Goal: Task Accomplishment & Management: Manage account settings

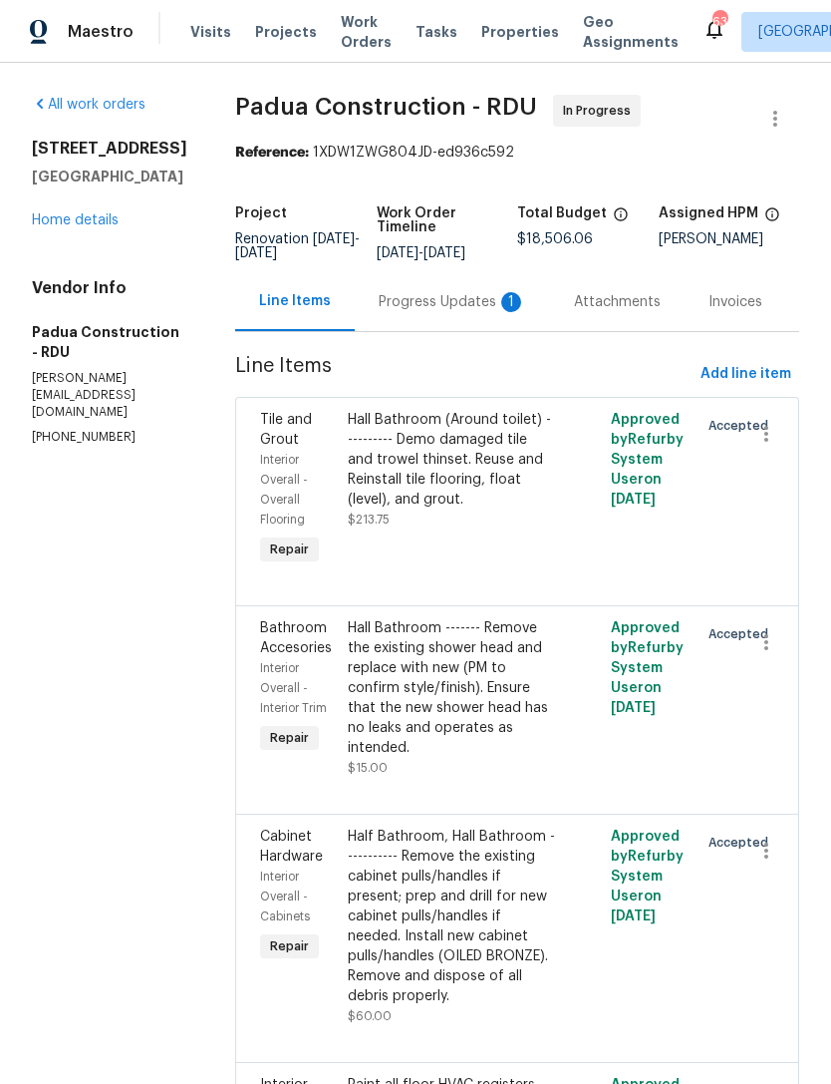
click at [422, 300] on div "Progress Updates 1" at bounding box center [453, 302] width 148 height 20
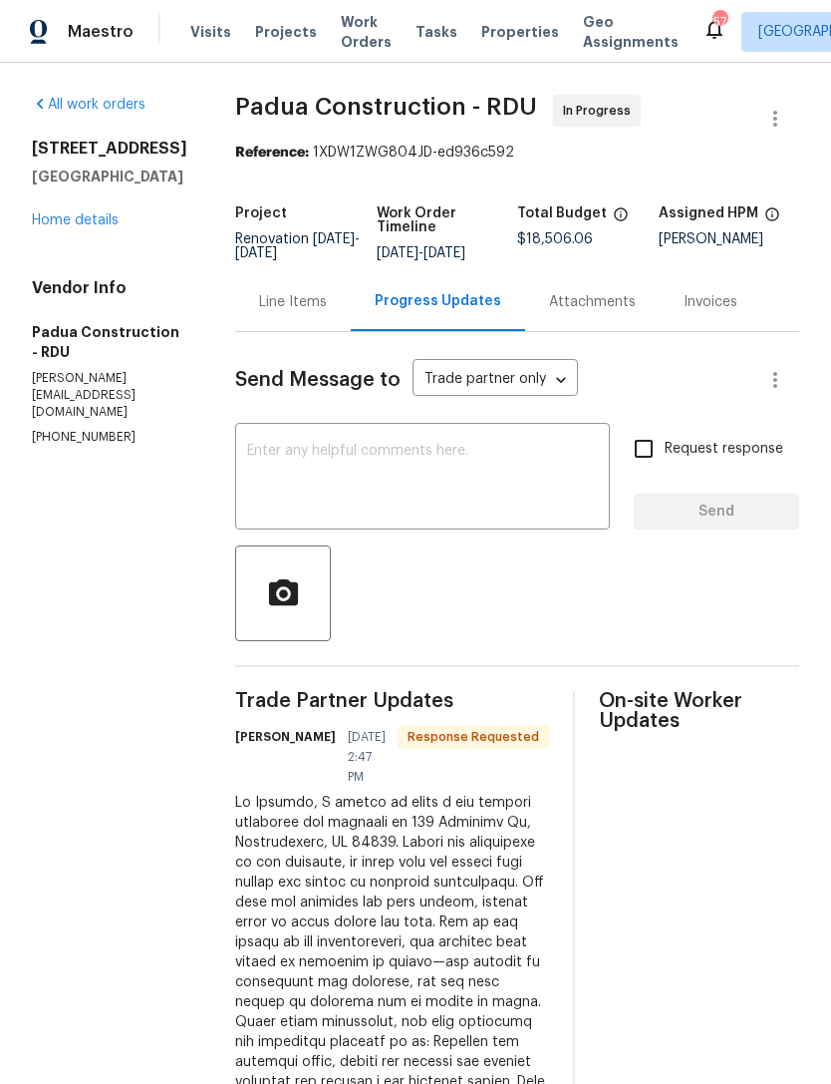
click at [259, 302] on div "Line Items" at bounding box center [293, 302] width 68 height 20
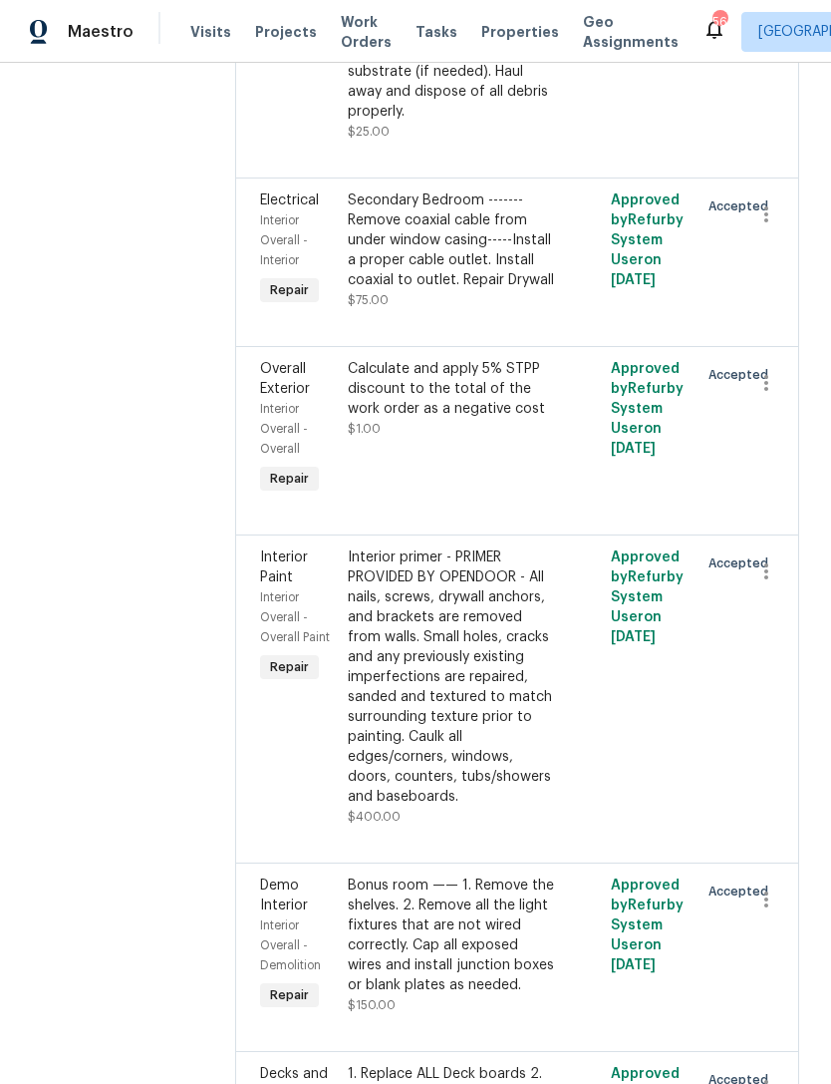
scroll to position [7041, 0]
click at [432, 1065] on div "1. Replace ALL Deck boards 2. Replace ALL railings and spindles" at bounding box center [451, 1095] width 207 height 60
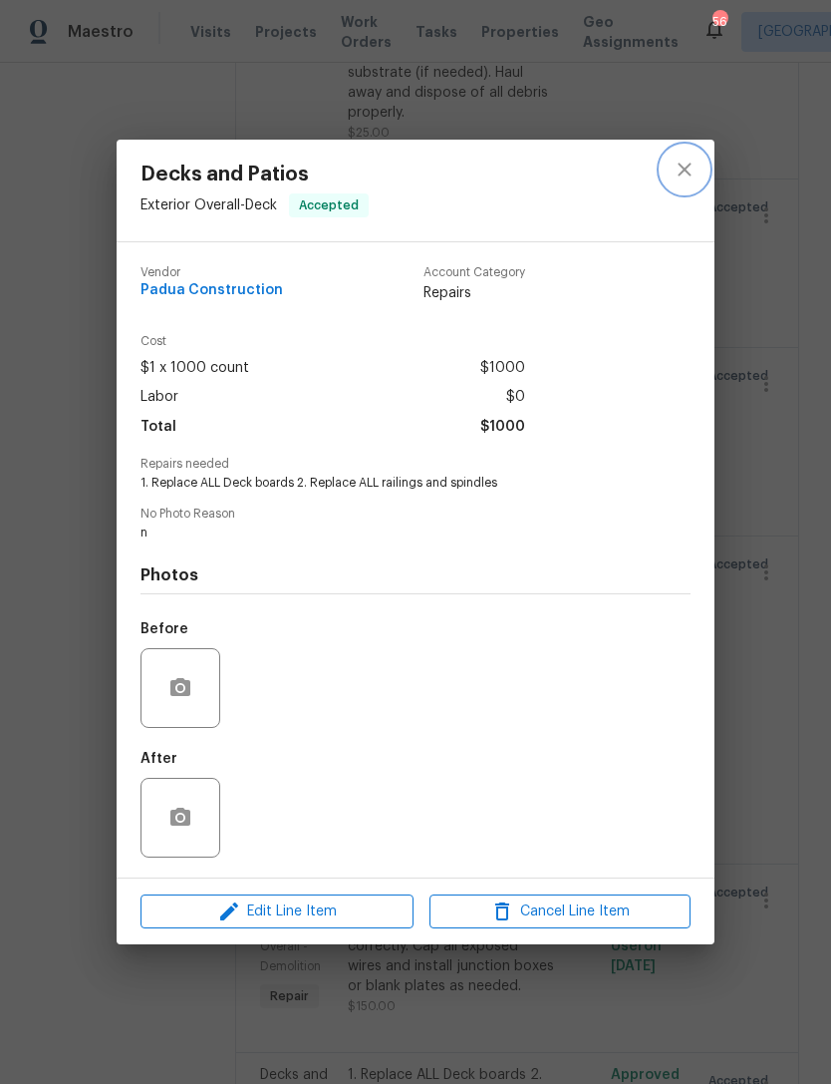
click at [676, 169] on icon "close" at bounding box center [685, 170] width 24 height 24
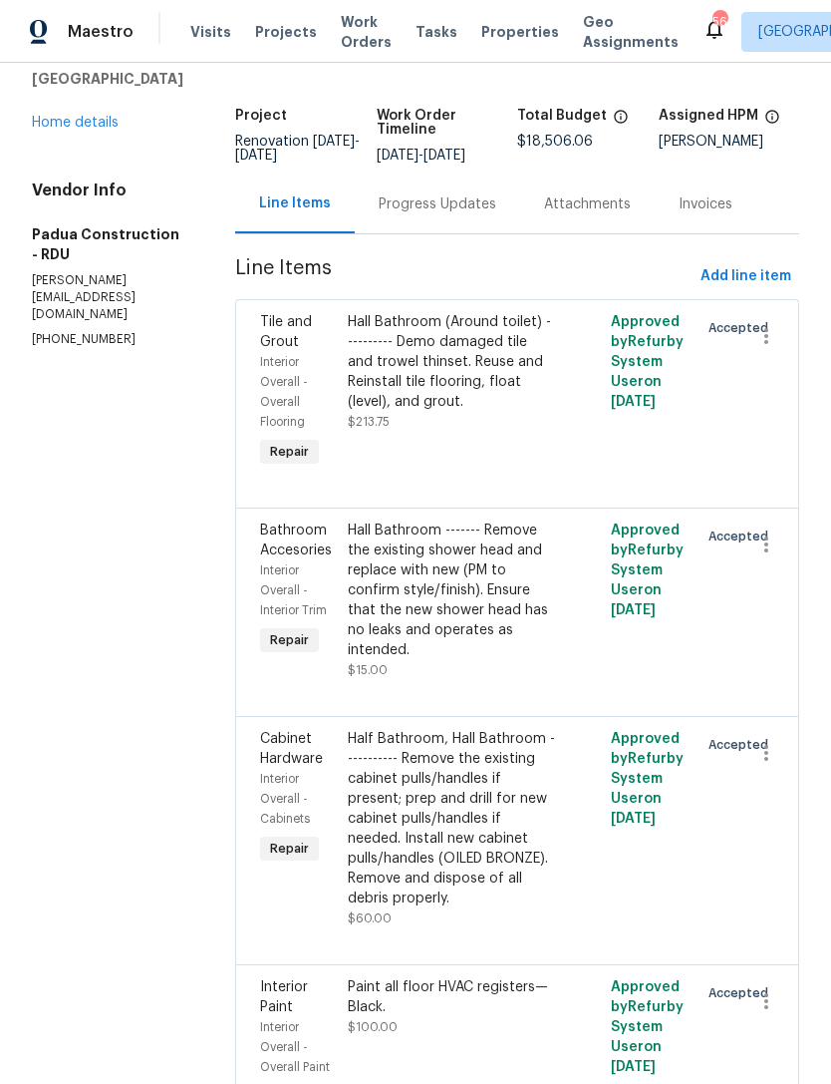
scroll to position [100, 0]
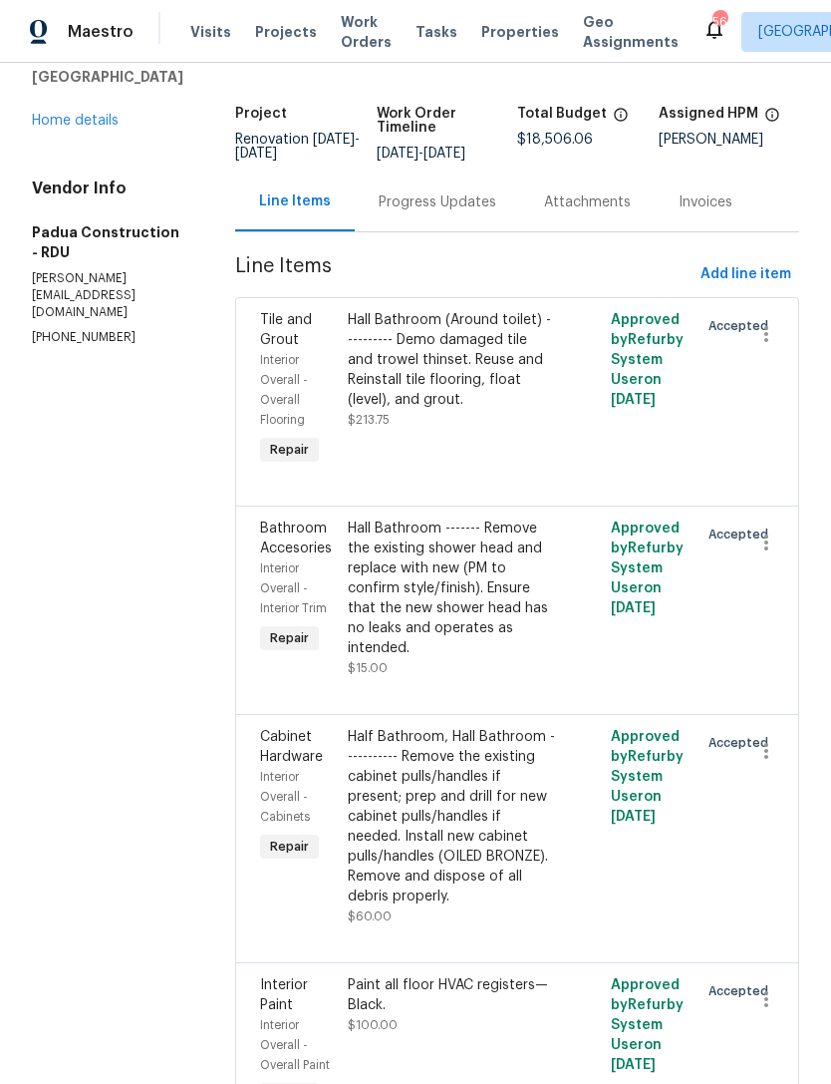
click at [420, 369] on div "Hall Bathroom (Around toilet) ---------- Demo damaged tile and trowel thinset. …" at bounding box center [451, 360] width 207 height 100
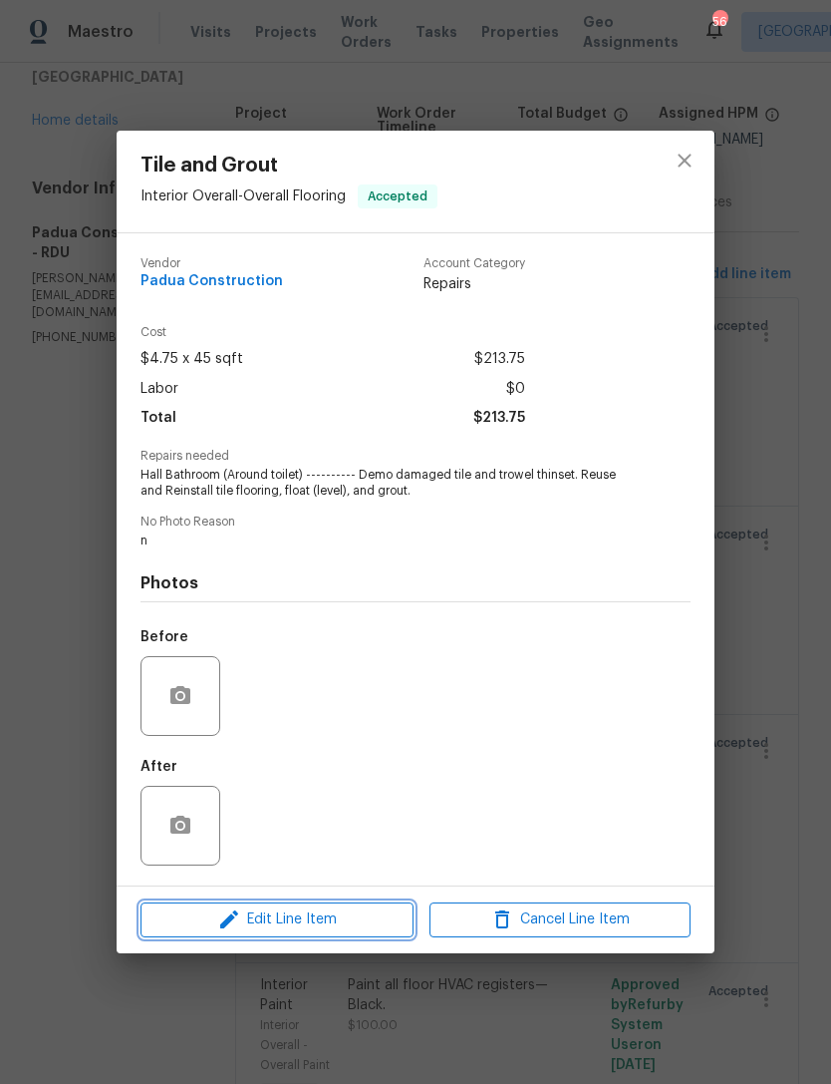
click at [310, 929] on span "Edit Line Item" at bounding box center [277, 919] width 261 height 25
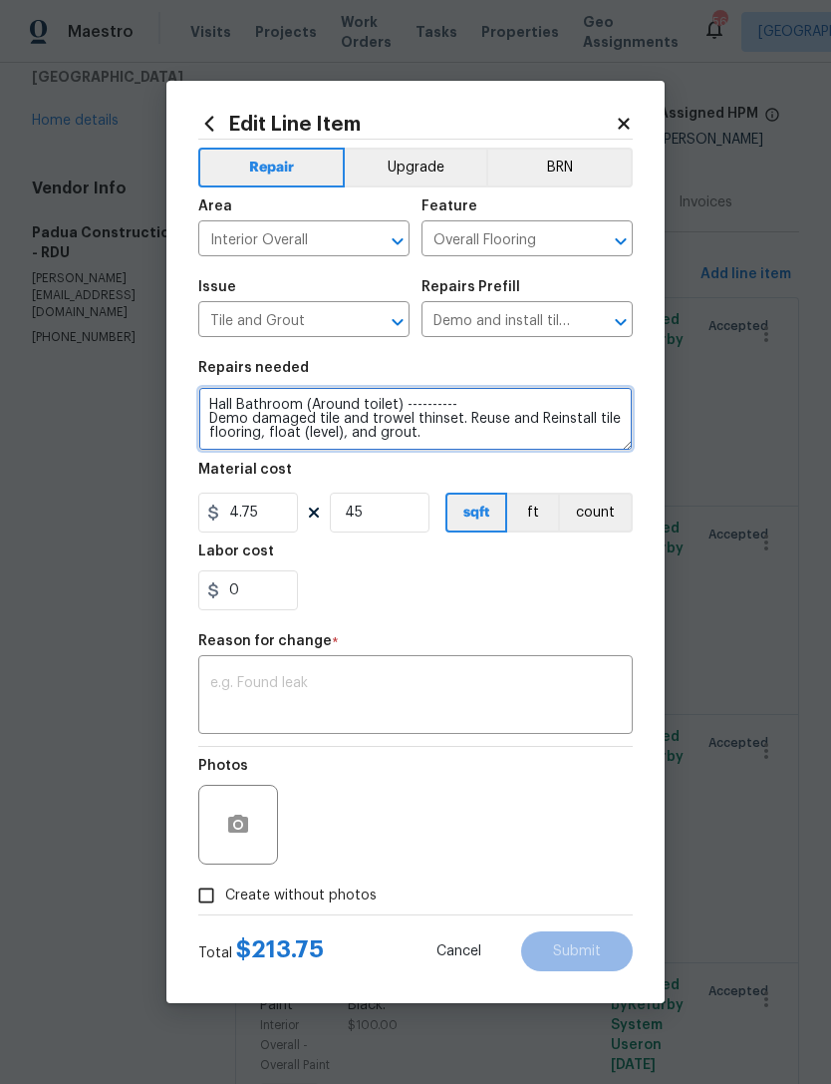
click at [205, 416] on textarea "Hall Bathroom (Around toilet) ---------- Demo damaged tile and trowel thinset. …" at bounding box center [415, 419] width 435 height 64
click at [486, 422] on textarea "Hall Bathroom (Around toilet) ---------- 1. Demo damaged tile and trowel thinse…" at bounding box center [415, 419] width 435 height 64
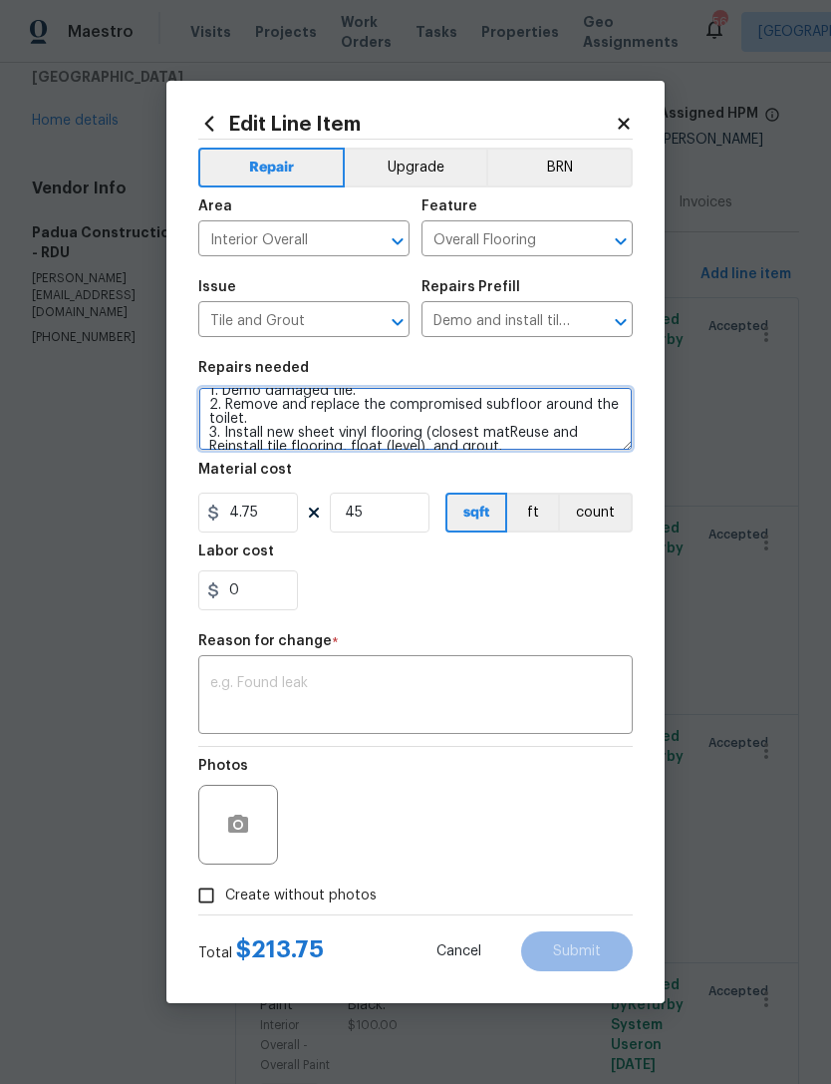
click at [419, 429] on textarea "Hall Bathroom (Around toilet) ---------- 1. Demo damaged tile. 2. Remove and re…" at bounding box center [415, 419] width 435 height 64
click at [554, 435] on textarea "Hall Bathroom (Around toilet) ---------- 1. Demo damaged tile. 2. Remove and re…" at bounding box center [415, 419] width 435 height 64
click at [610, 429] on textarea "Hall Bathroom (Around toilet) ---------- 1. Demo damaged tile. 2. Remove and re…" at bounding box center [415, 419] width 435 height 64
click at [533, 445] on textarea "Hall Bathroom (Around toilet) ---------- 1. Demo damaged tile. 2. Remove and re…" at bounding box center [415, 419] width 435 height 64
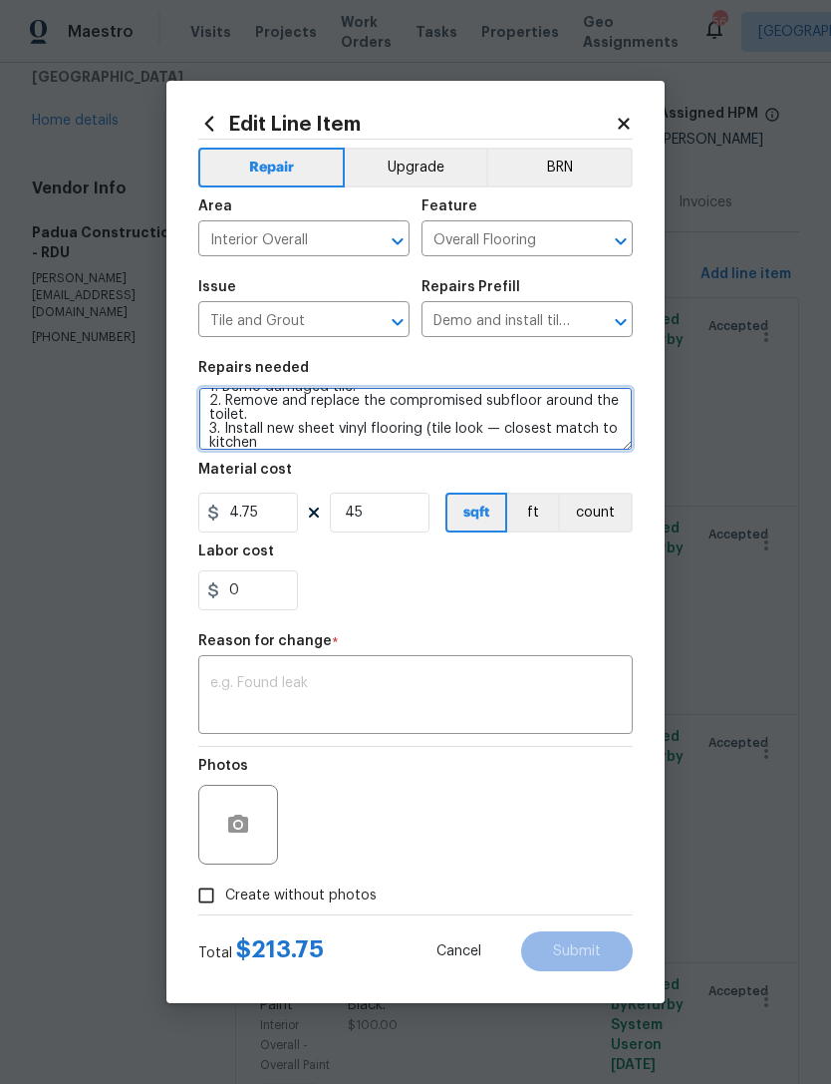
scroll to position [32, 0]
click at [542, 417] on textarea "Hall Bathroom (Around toilet) ---------- 1. Demo damaged tile. 2. Remove and re…" at bounding box center [415, 419] width 435 height 64
click at [556, 431] on textarea "Hall Bathroom (Around toilet) ---------- 1. Demo damaged tile. 2. Remove and re…" at bounding box center [415, 419] width 435 height 64
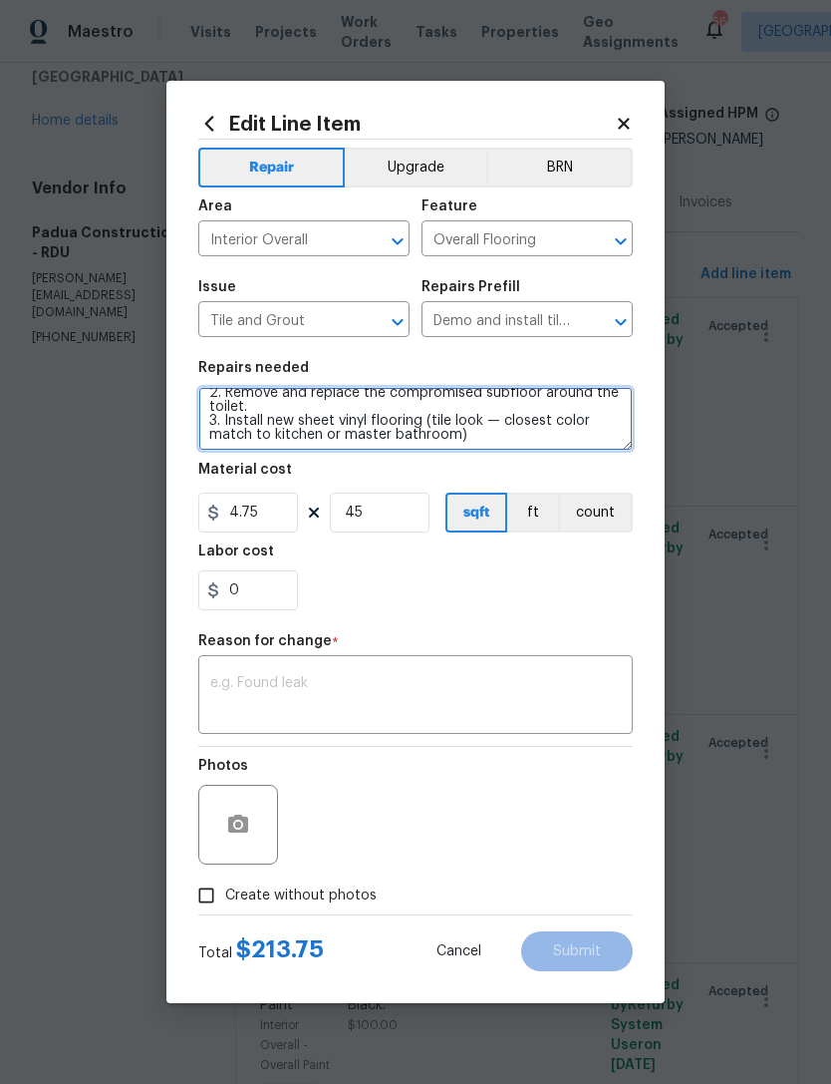
scroll to position [42, 0]
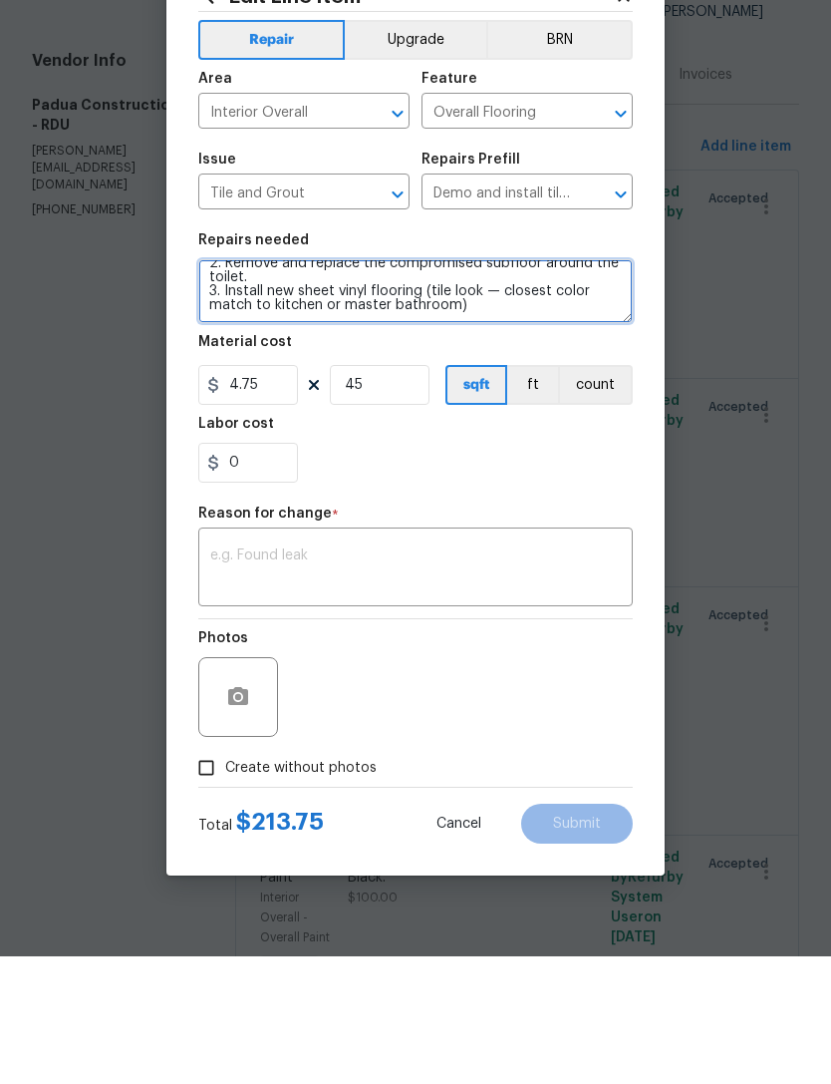
type textarea "Hall Bathroom (Around toilet) ---------- 1. Demo damaged tile. 2. Remove and re…"
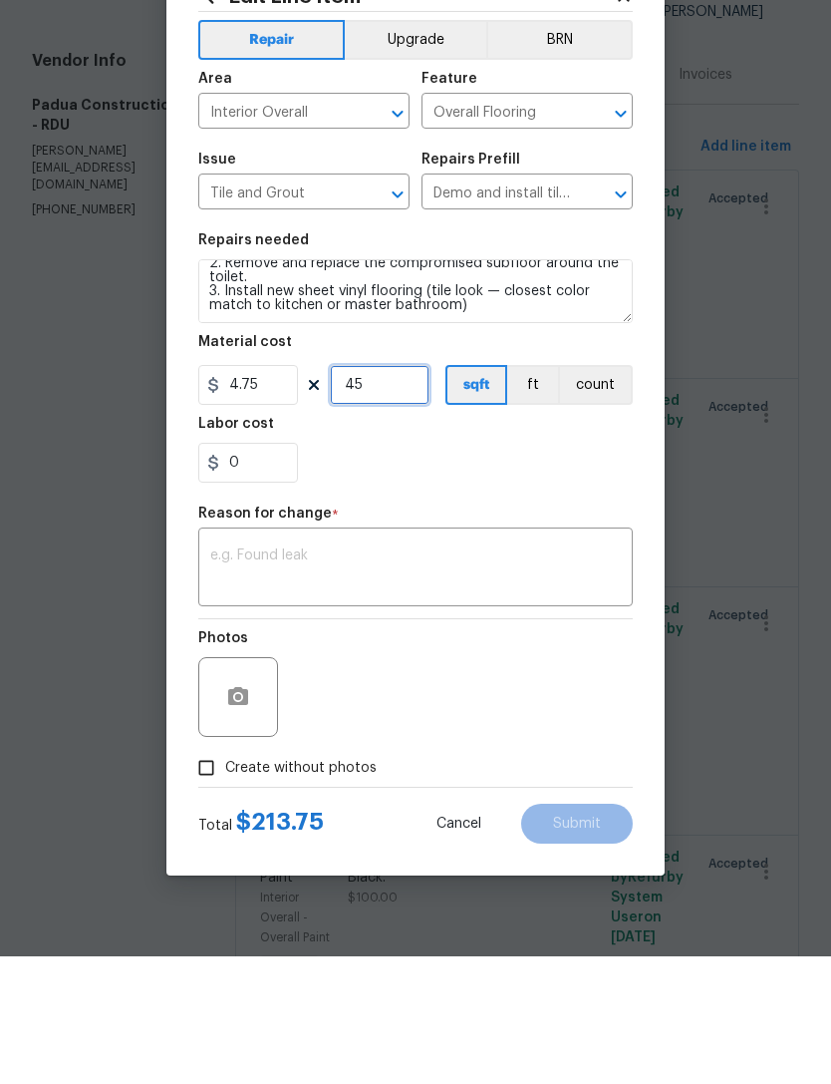
click at [382, 492] on input "45" at bounding box center [380, 512] width 100 height 40
click at [484, 544] on div "Labor cost" at bounding box center [415, 557] width 435 height 26
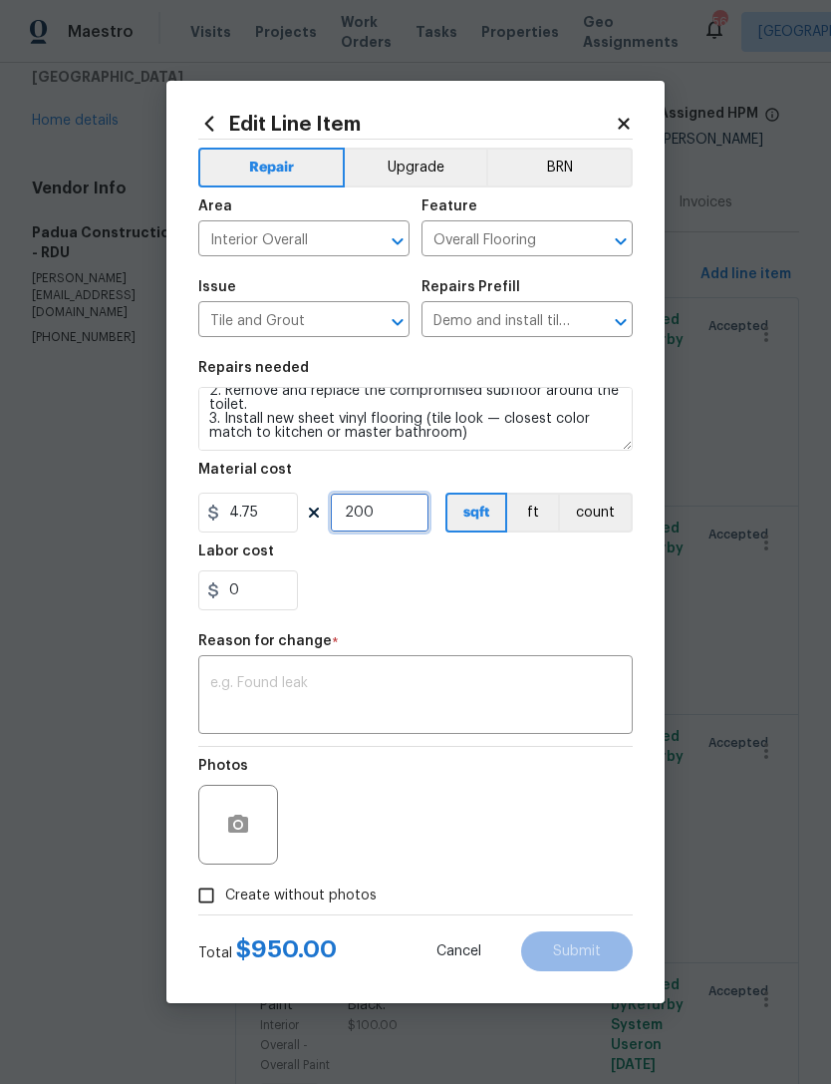
click at [404, 517] on input "200" at bounding box center [380, 512] width 100 height 40
type input "300"
click at [496, 594] on div "0" at bounding box center [415, 590] width 435 height 40
click at [403, 520] on input "300" at bounding box center [380, 512] width 100 height 40
click at [426, 580] on div "0" at bounding box center [415, 590] width 435 height 40
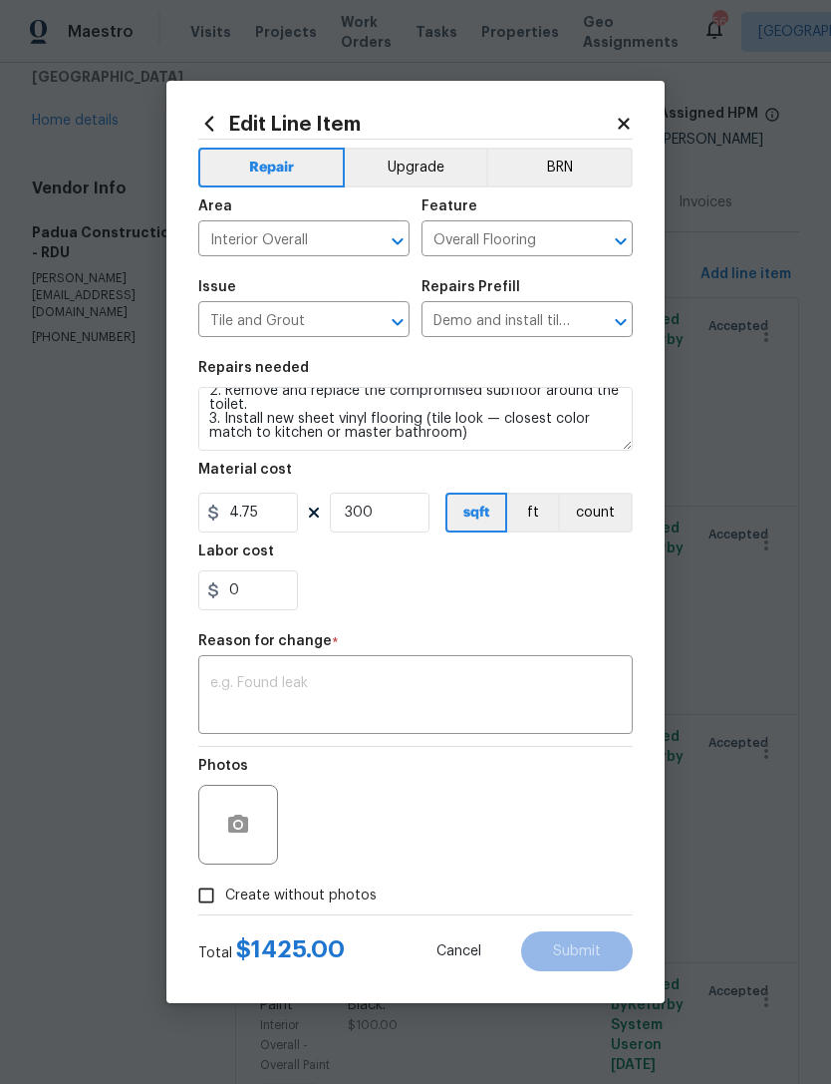
click at [201, 887] on input "Create without photos" at bounding box center [206, 895] width 38 height 38
checkbox input "true"
click at [365, 689] on textarea at bounding box center [415, 697] width 411 height 42
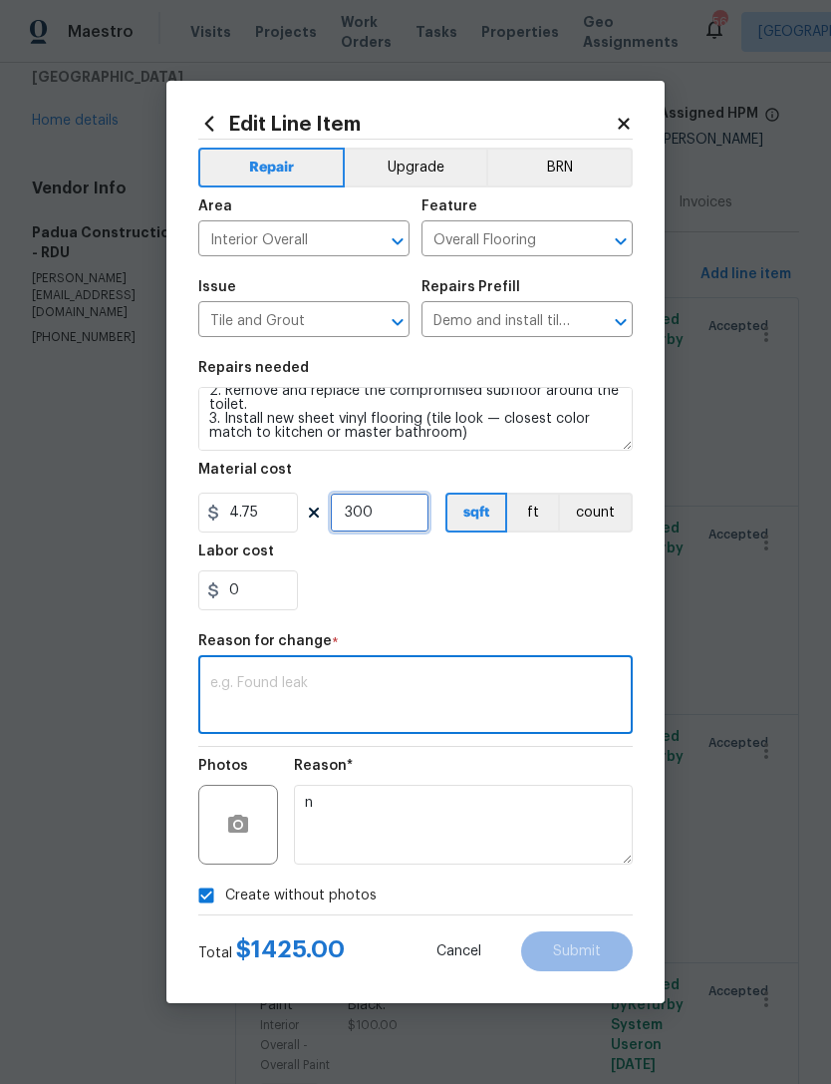
click at [402, 516] on input "300" at bounding box center [380, 512] width 100 height 40
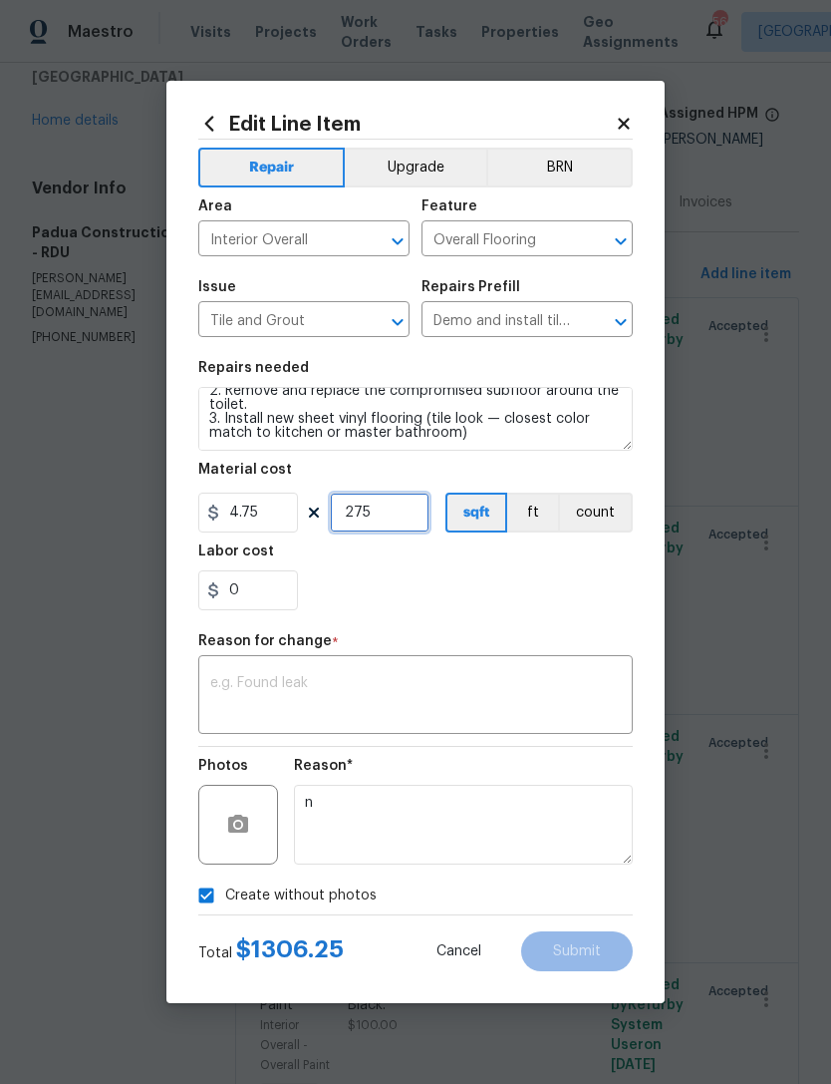
type input "275"
click at [439, 584] on div "0" at bounding box center [415, 590] width 435 height 40
click at [370, 685] on textarea at bounding box center [415, 697] width 411 height 42
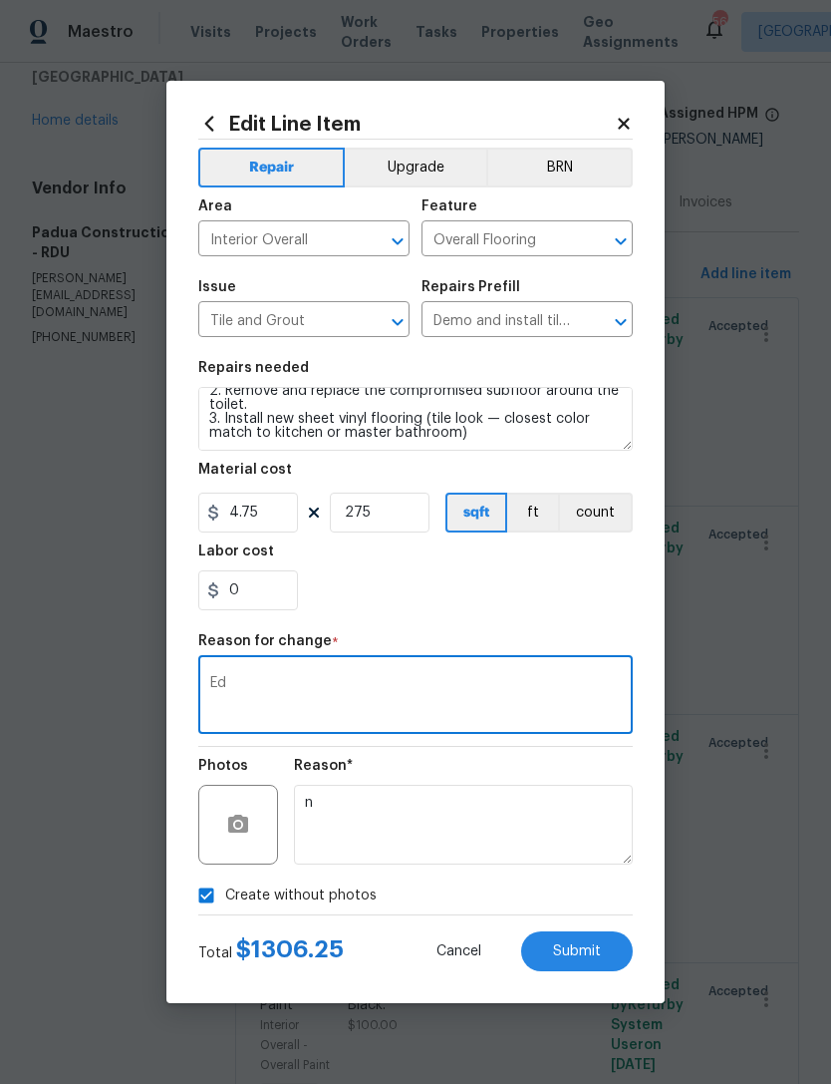
type textarea "E"
type textarea "Change due to more damage"
click at [414, 580] on div "0" at bounding box center [415, 590] width 435 height 40
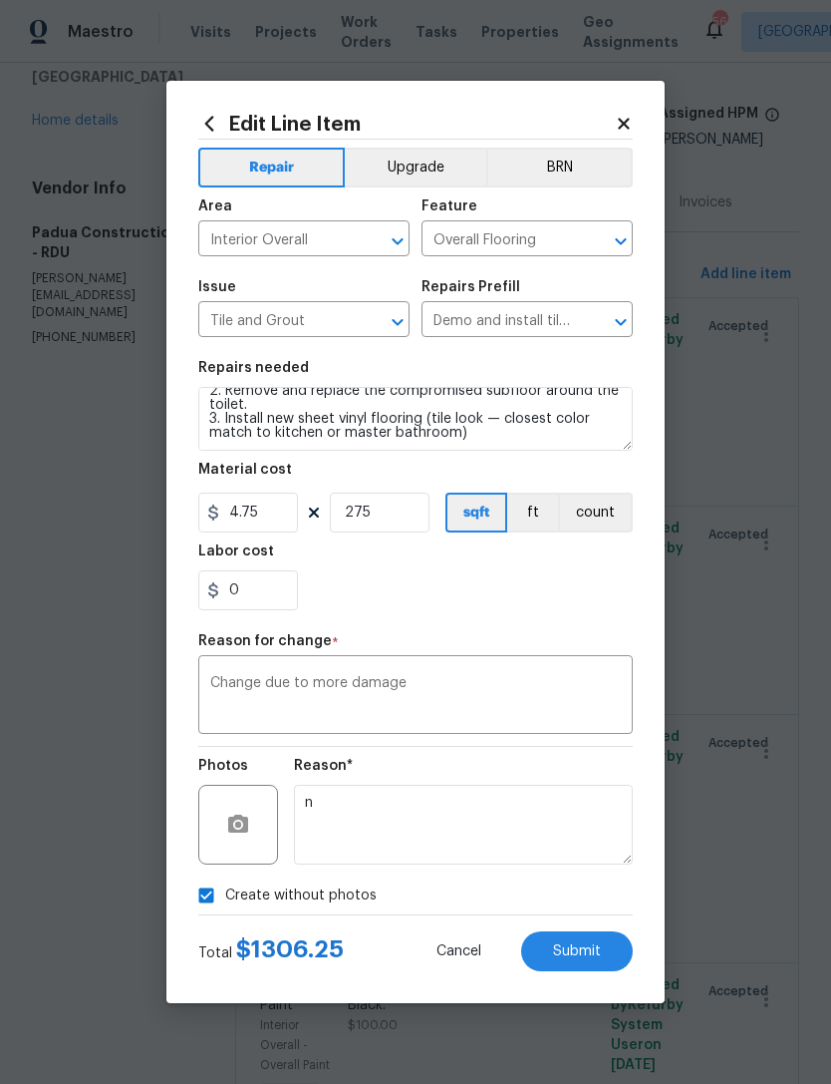
click at [577, 944] on span "Submit" at bounding box center [577, 951] width 48 height 15
type textarea "Hall Bathroom (Around toilet) ---------- Demo damaged tile and trowel thinset. …"
type input "45"
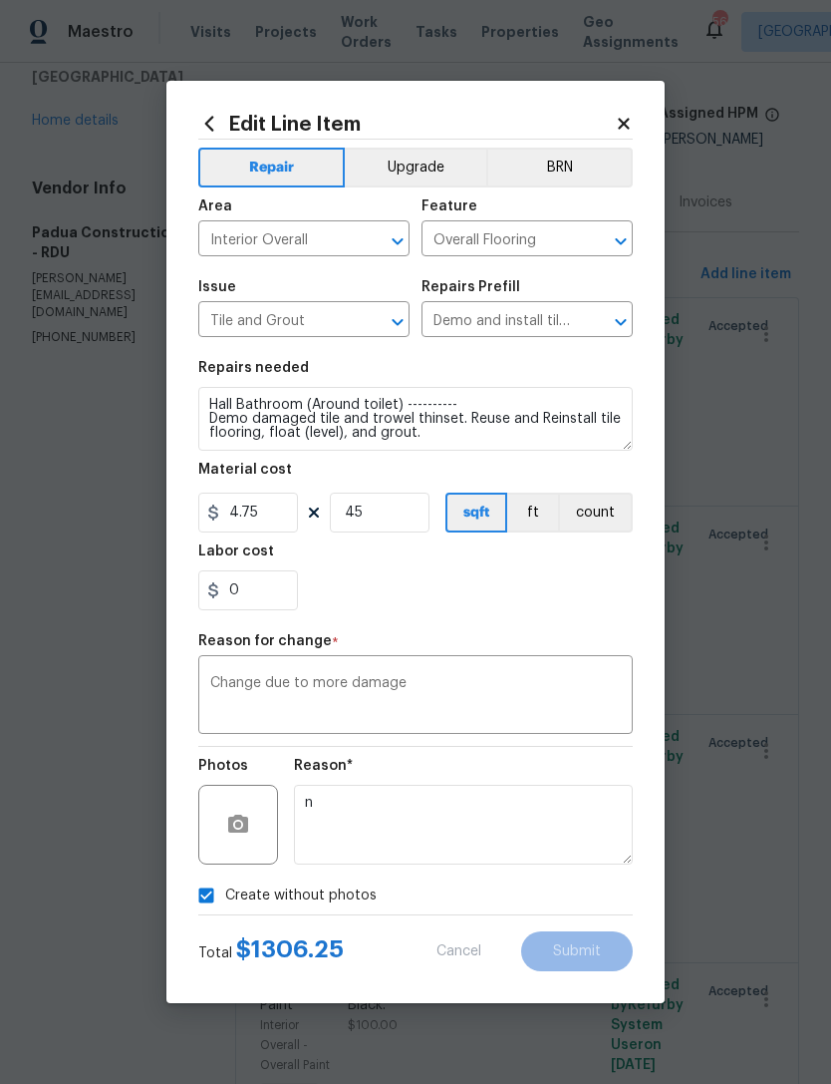
scroll to position [0, 0]
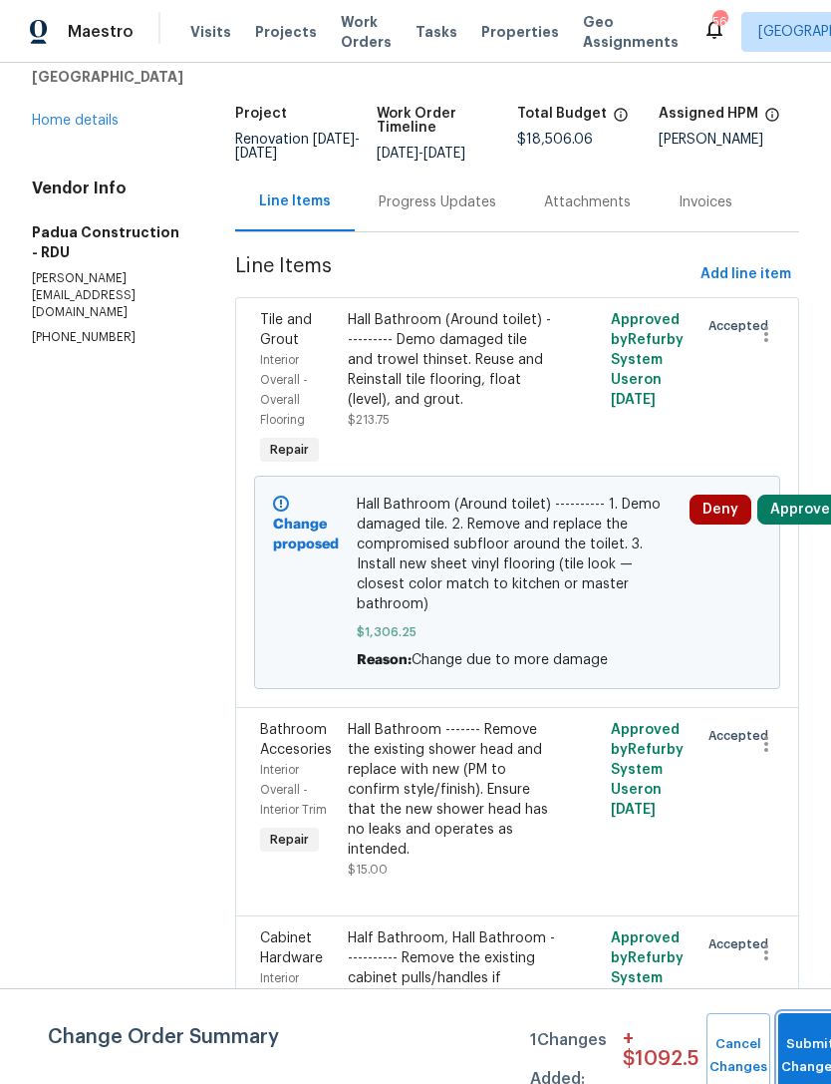
click at [791, 1050] on button "Submit Changes" at bounding box center [811, 1056] width 64 height 86
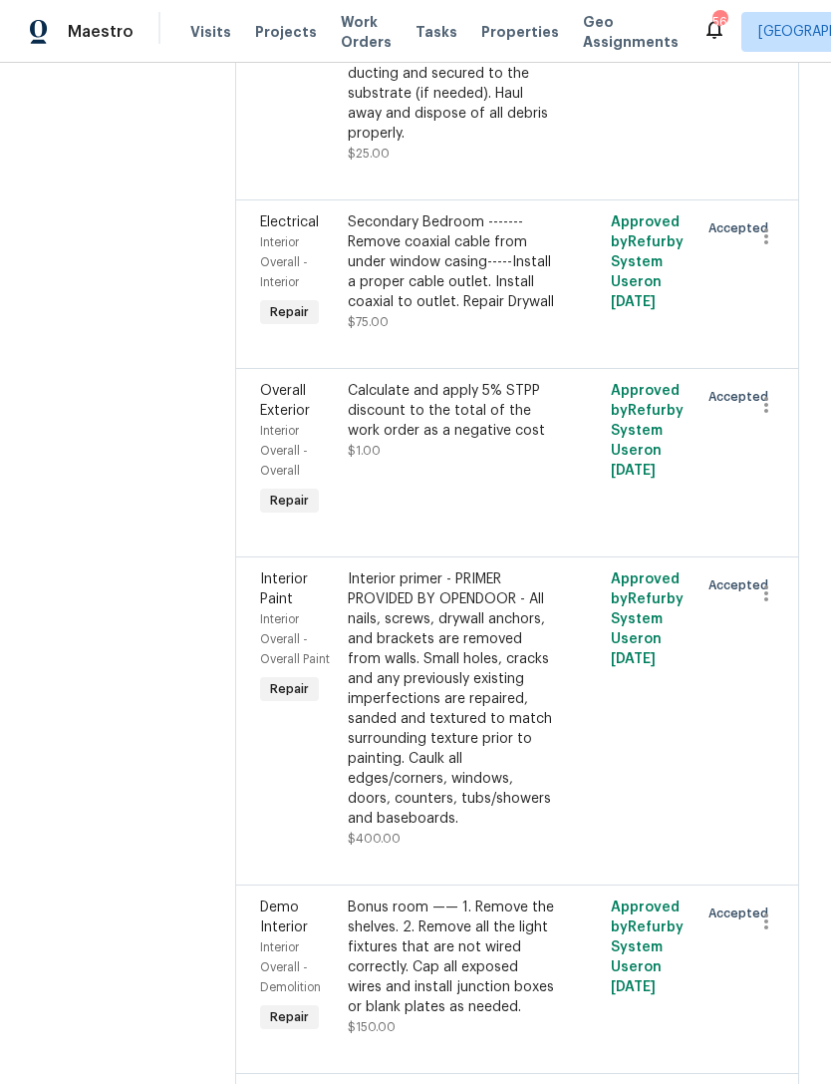
scroll to position [7240, 0]
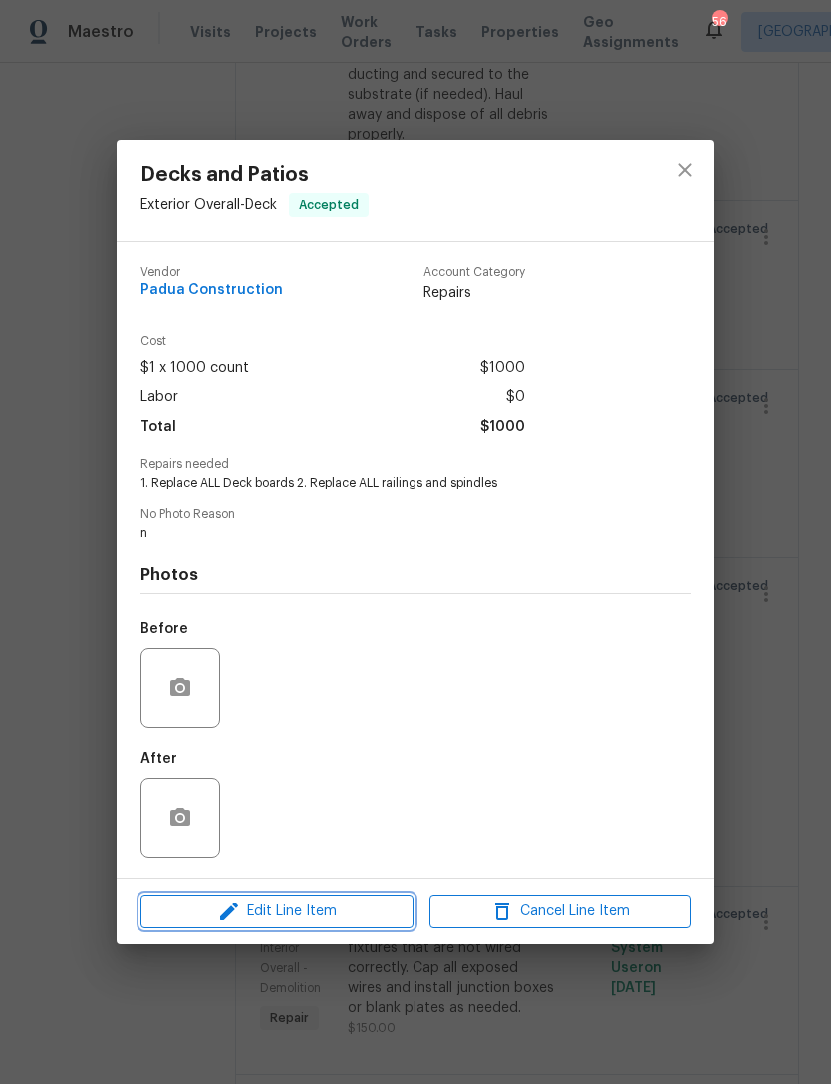
click at [340, 918] on span "Edit Line Item" at bounding box center [277, 911] width 261 height 25
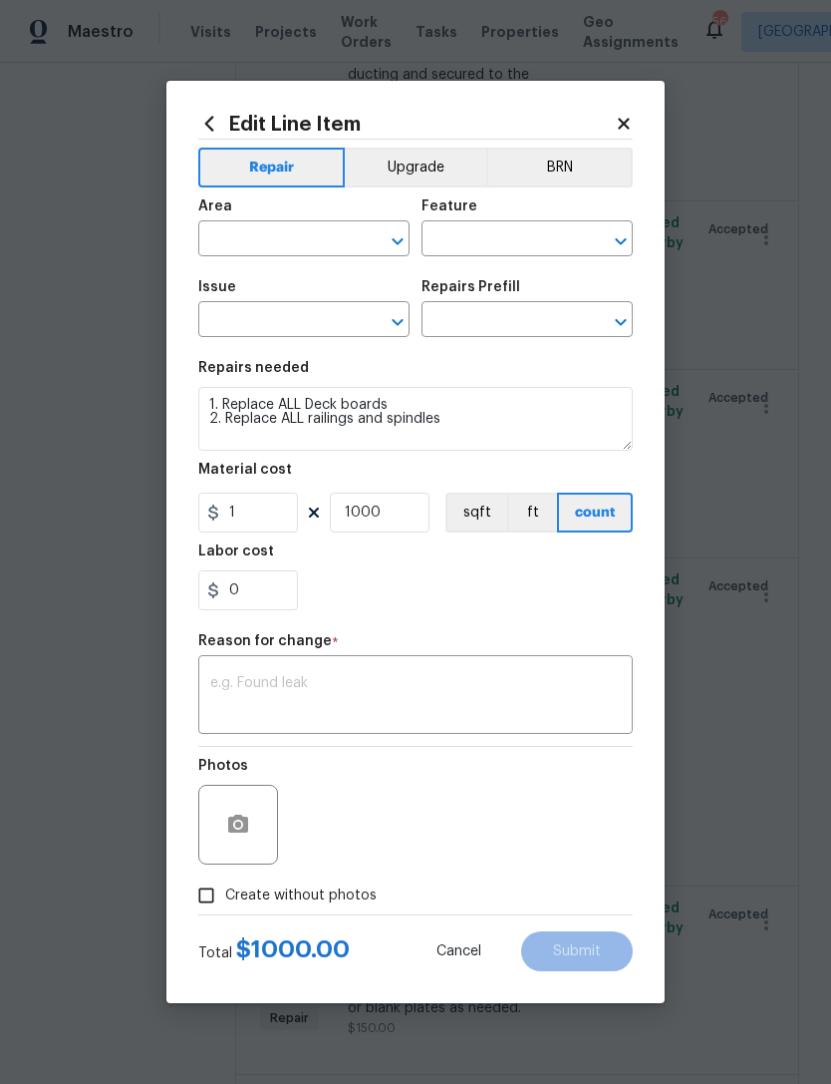
type input "Exterior Overall"
type input "Deck"
type input "Decks and Patios"
type input "Add a Task $1.00"
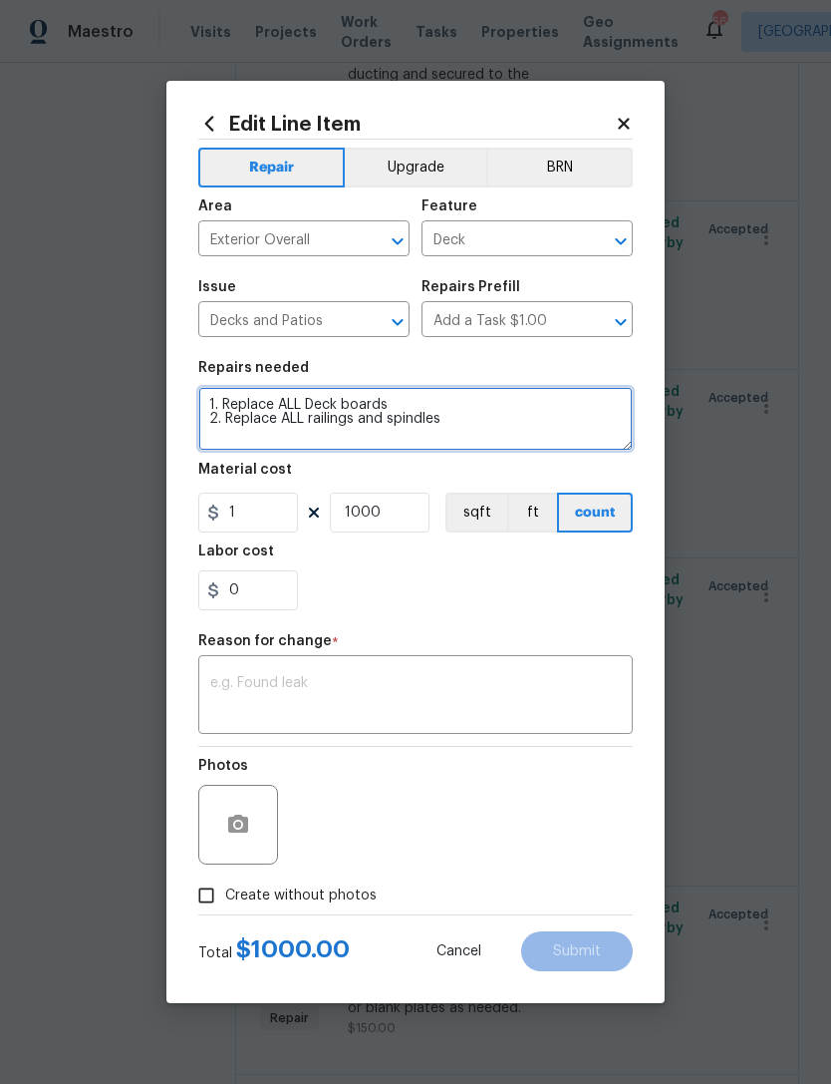
click at [318, 398] on textarea "1. Replace ALL Deck boards 2. Replace ALL railings and spindles" at bounding box center [415, 419] width 435 height 64
click at [410, 401] on textarea "1. Replace ALL Deck boards 2. Replace ALL railings and spindles" at bounding box center [415, 419] width 435 height 64
click at [228, 425] on textarea "2. Replace ALL railings and spindles" at bounding box center [415, 419] width 435 height 64
click at [299, 407] on textarea "Replace ALL railings and spindles" at bounding box center [415, 419] width 435 height 64
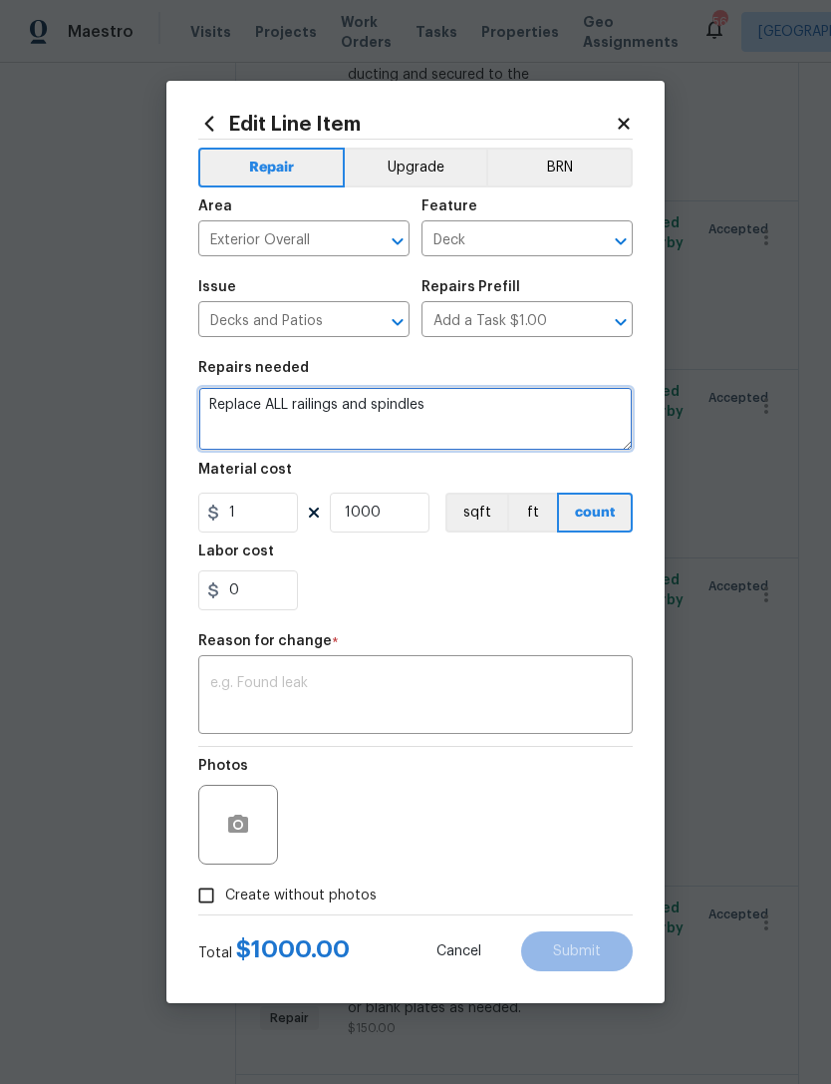
click at [443, 407] on textarea "Replace ALL railings and spindles" at bounding box center [415, 419] width 435 height 64
click at [300, 405] on textarea "Replace ALL railings and spindles" at bounding box center [415, 419] width 435 height 64
click at [498, 411] on textarea "Replace ALL damaged railings and spindles" at bounding box center [415, 419] width 435 height 64
click at [219, 409] on textarea "Replace ALL damaged railings and spindles" at bounding box center [415, 419] width 435 height 64
click at [524, 398] on textarea "1. Replace ALL damaged railings and spindles" at bounding box center [415, 419] width 435 height 64
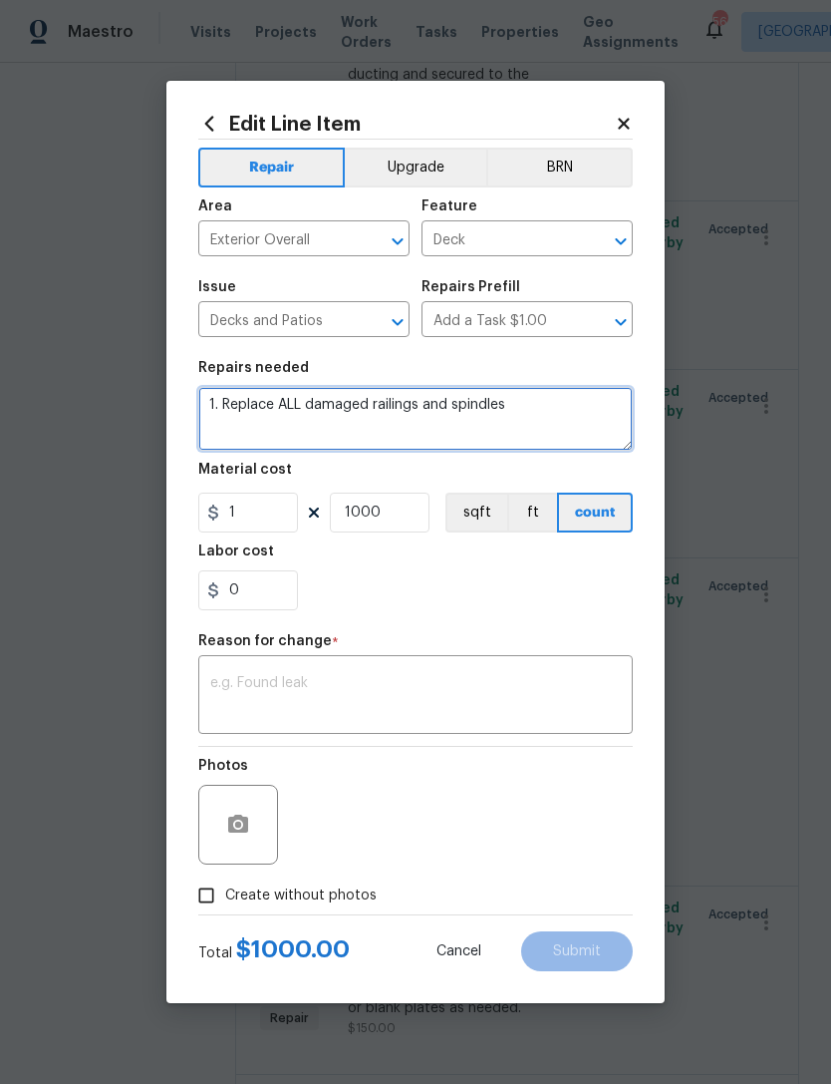
click at [545, 409] on textarea "1. Replace ALL damaged railings and spindles" at bounding box center [415, 419] width 435 height 64
click at [231, 414] on textarea "1. Replace ALL damaged railings and spindles 2. Tighten ALL loose and unleveled…" at bounding box center [415, 419] width 435 height 64
click at [295, 434] on textarea "1. Replace ALL damaged railings and spindles 2. Tighten ALL loose and unleveled…" at bounding box center [415, 419] width 435 height 64
type textarea "1. Replace ALL damaged railings and spindles 2. Tighten ALL loose and unleveled…"
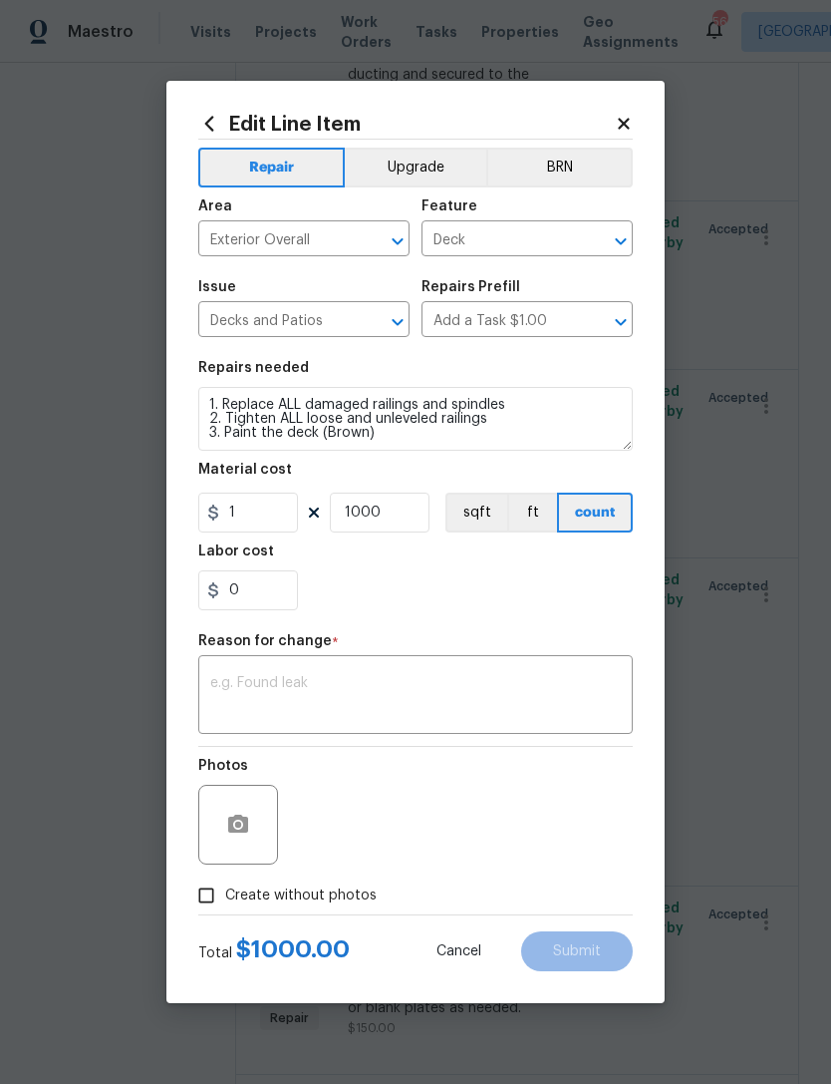
click at [422, 553] on div "Labor cost" at bounding box center [415, 557] width 435 height 26
click at [255, 894] on span "Create without photos" at bounding box center [301, 895] width 152 height 21
click at [225, 894] on input "Create without photos" at bounding box center [206, 895] width 38 height 38
checkbox input "true"
click at [337, 695] on textarea at bounding box center [415, 697] width 411 height 42
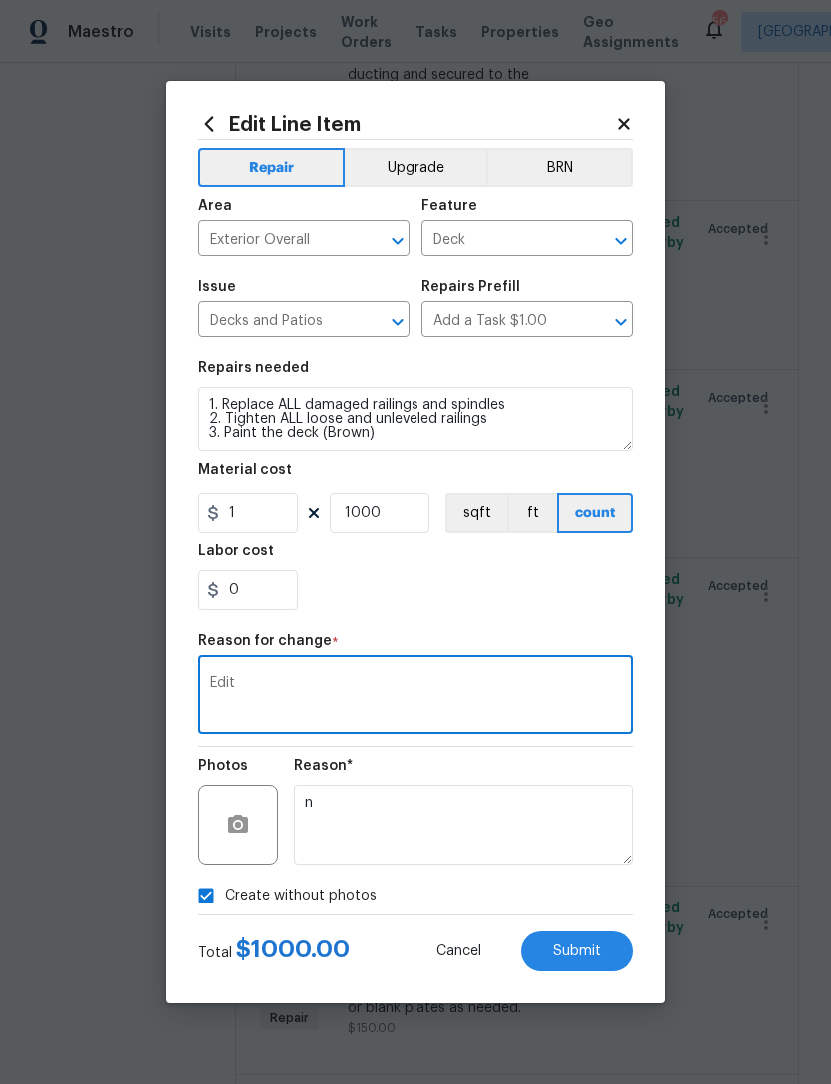
type textarea "Edit"
click at [407, 587] on div "0" at bounding box center [415, 590] width 435 height 40
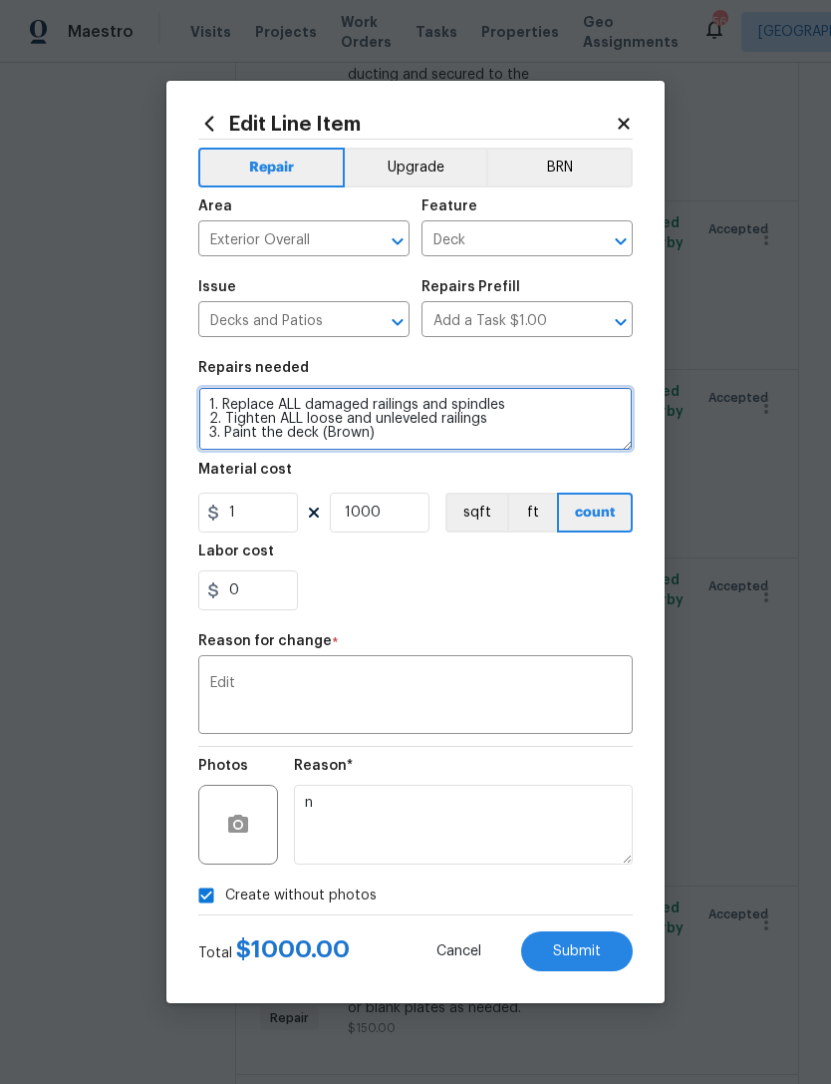
click at [410, 430] on textarea "1. Replace ALL damaged railings and spindles 2. Tighten ALL loose and unleveled…" at bounding box center [415, 419] width 435 height 64
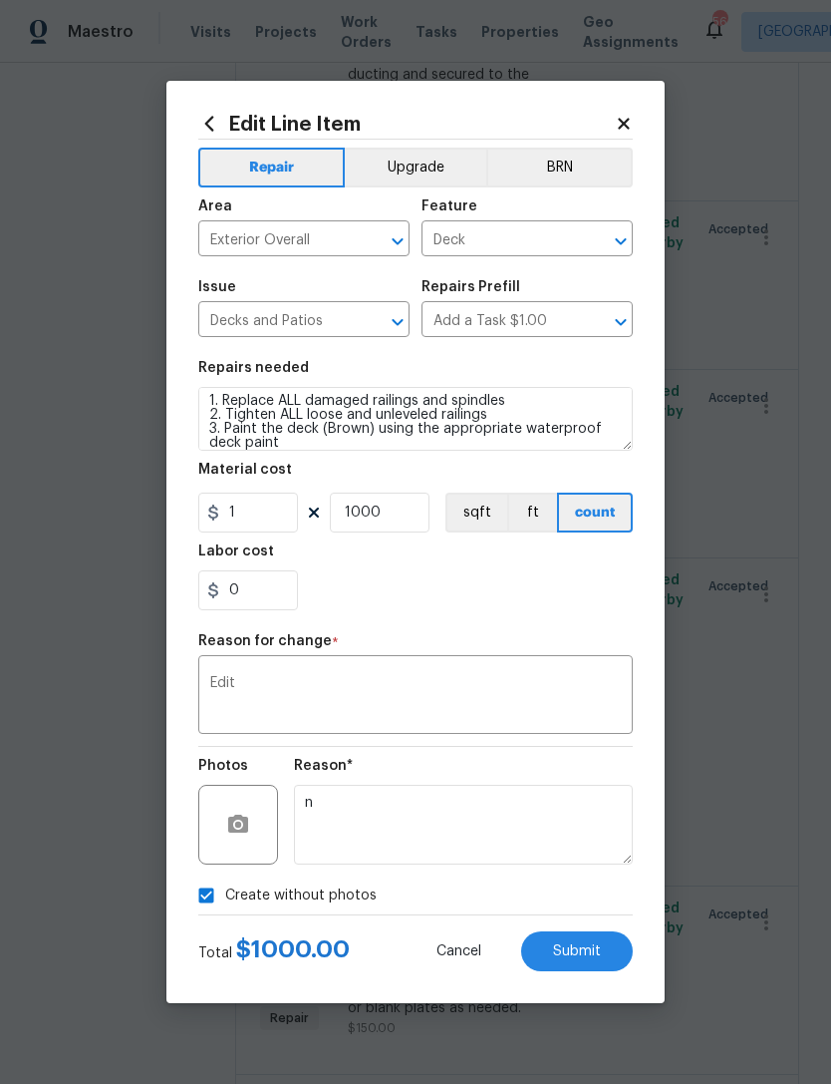
click at [395, 575] on div "0" at bounding box center [415, 590] width 435 height 40
click at [588, 934] on button "Submit" at bounding box center [577, 951] width 112 height 40
type textarea "1. Replace ALL Deck boards 2. Replace ALL railings and spindles"
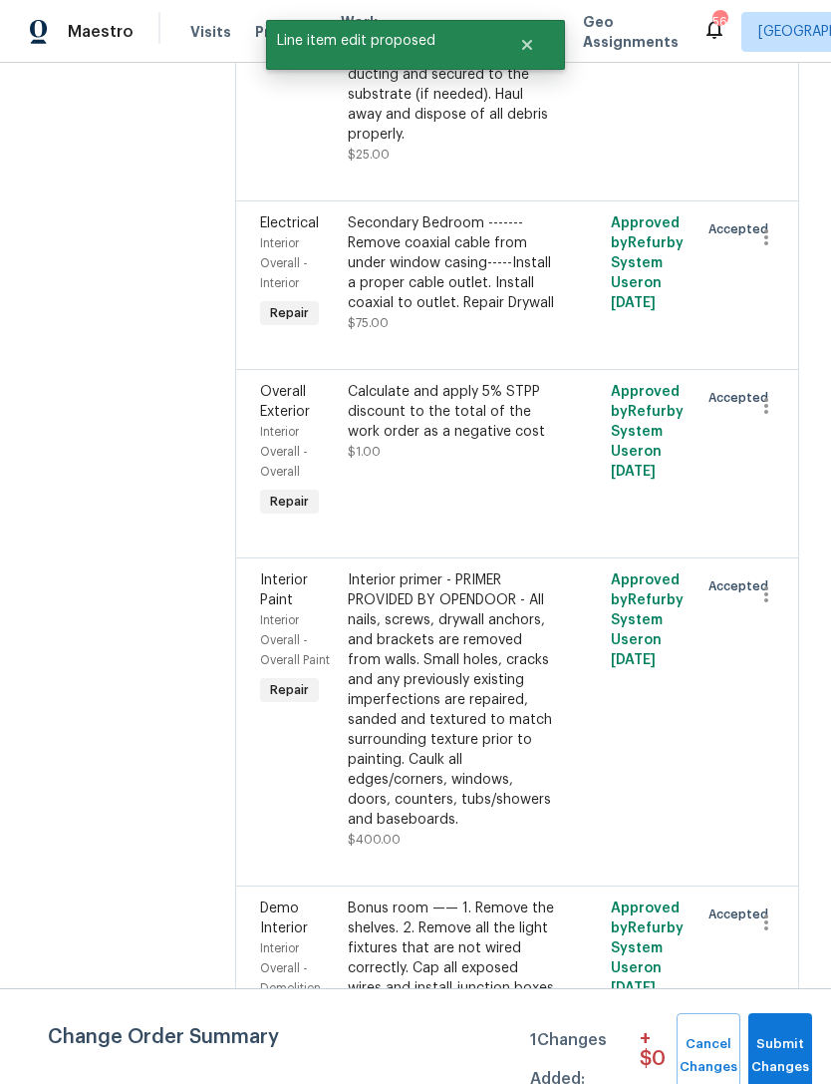
scroll to position [0, 0]
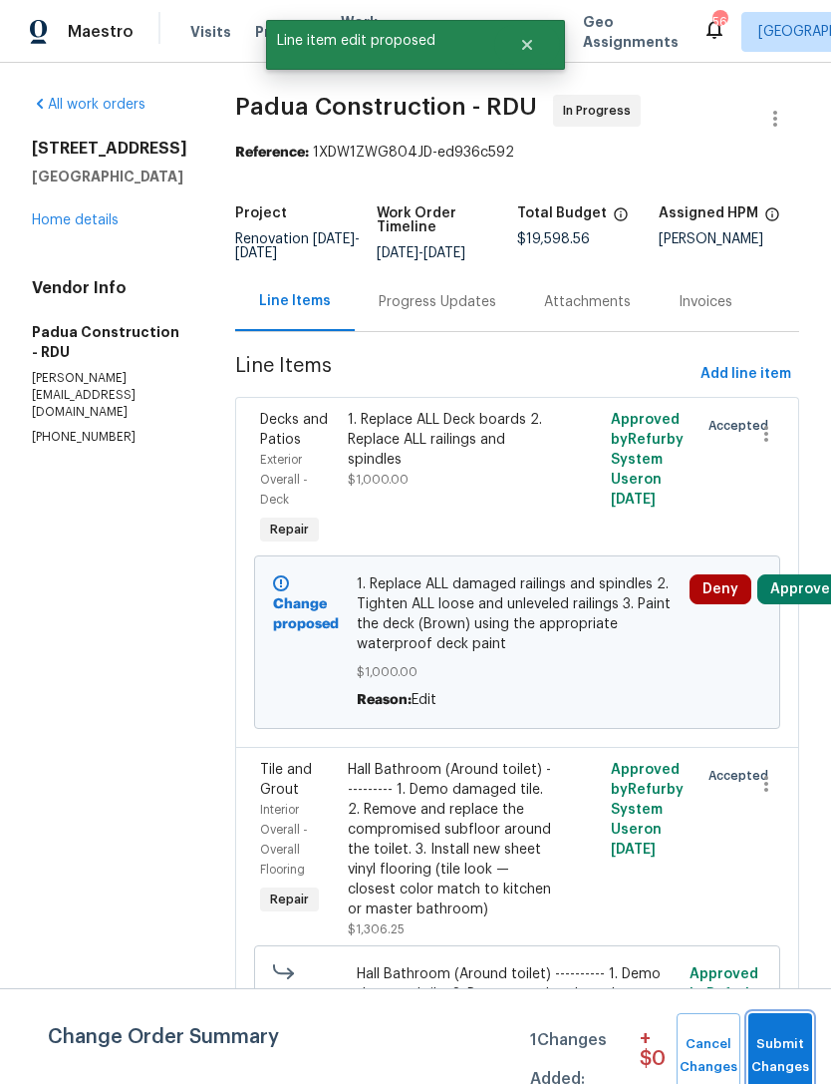
click at [779, 1048] on span "Submit Changes" at bounding box center [781, 1056] width 44 height 46
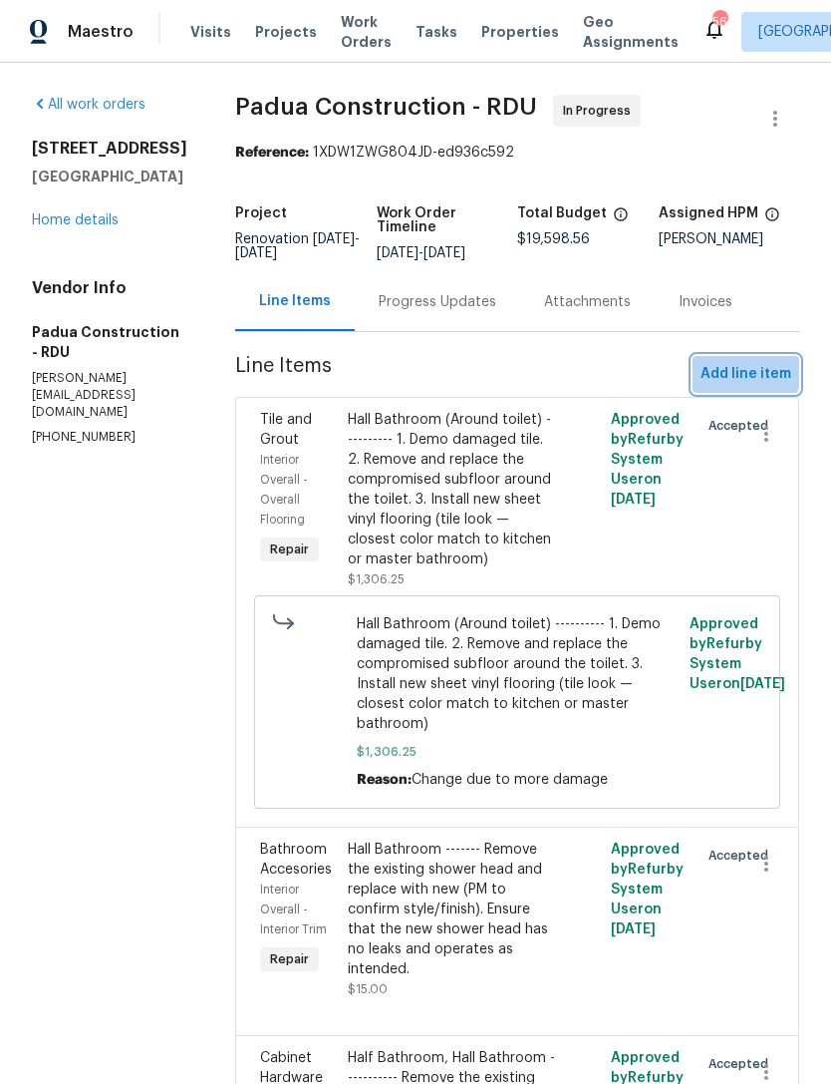
click at [721, 366] on span "Add line item" at bounding box center [746, 374] width 91 height 25
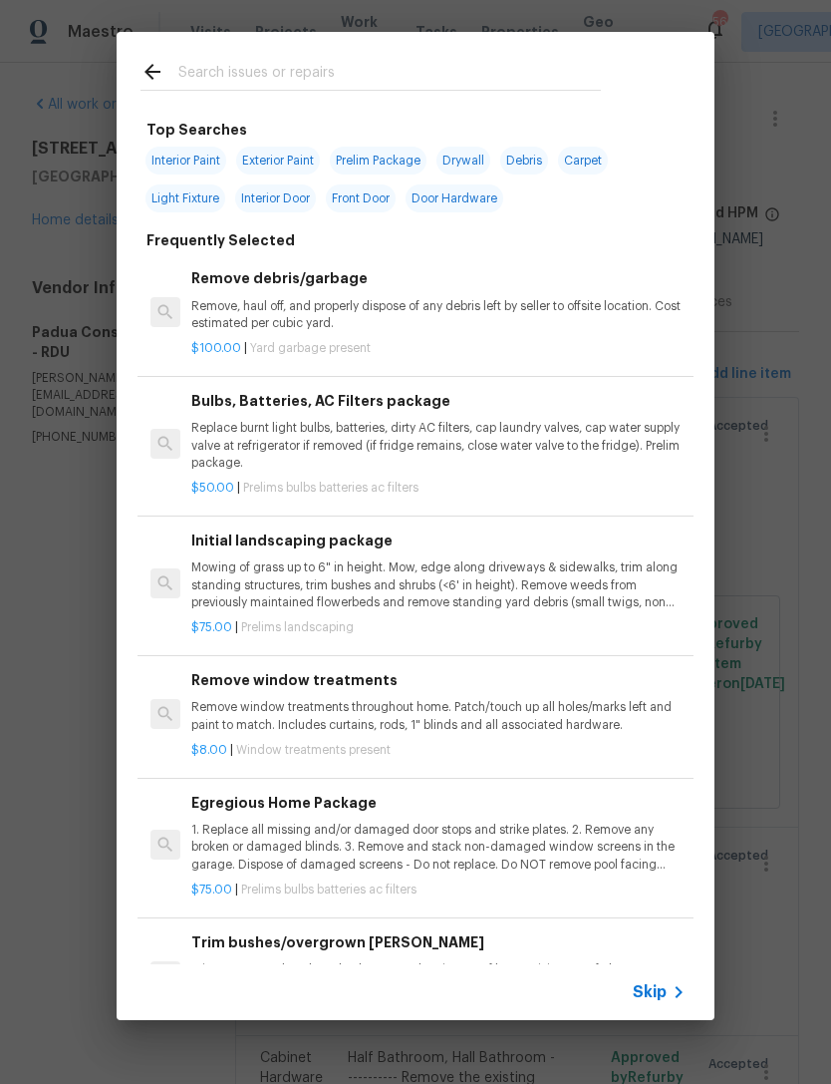
click at [269, 70] on input "text" at bounding box center [389, 75] width 423 height 30
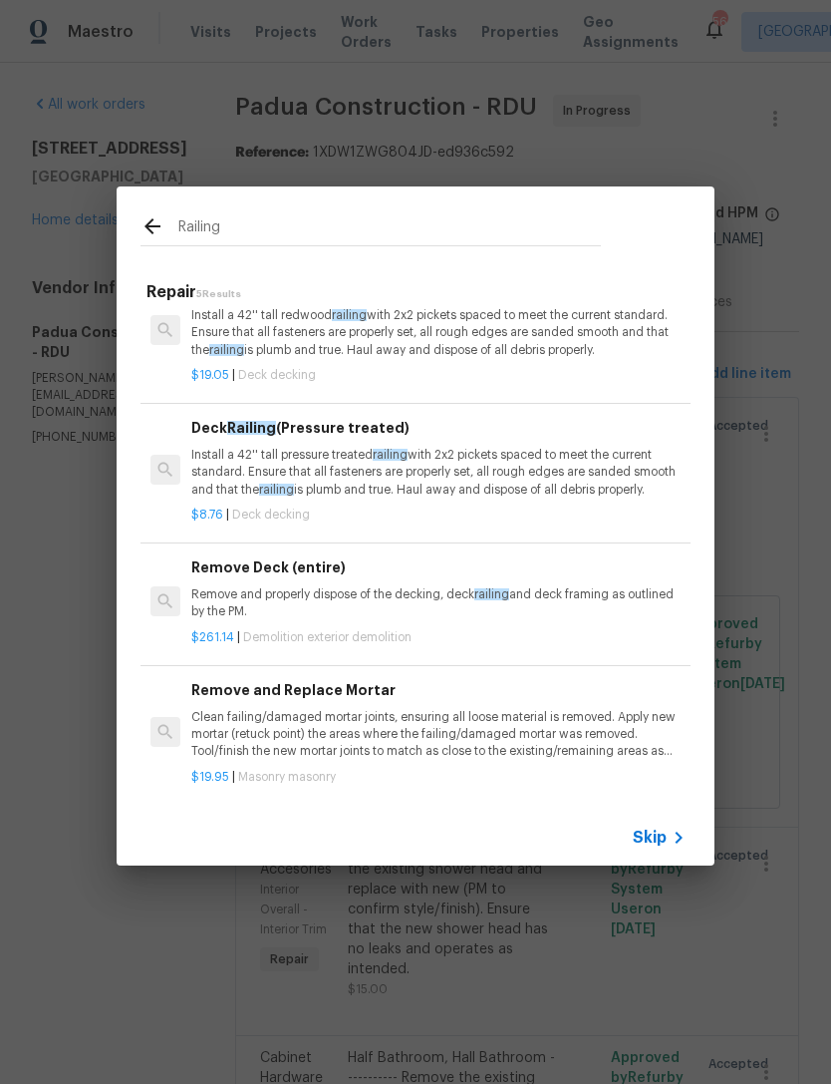
scroll to position [180, 0]
type input "R"
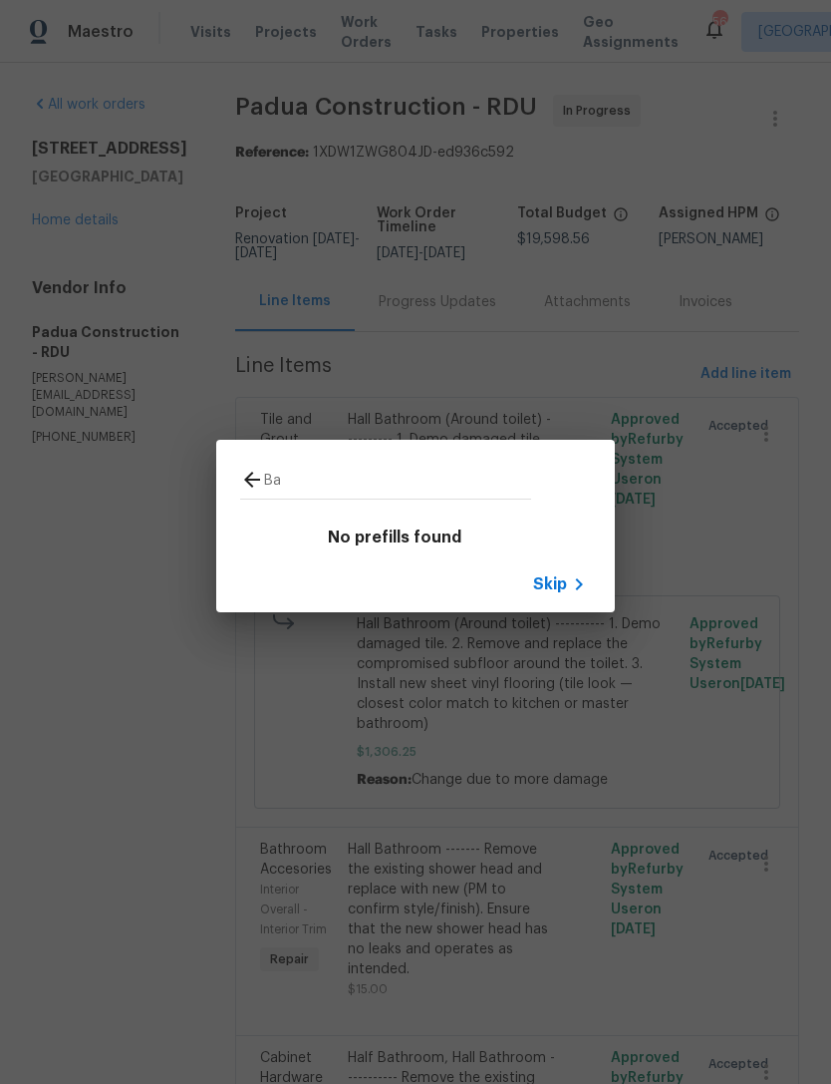
type input "B"
type input "H"
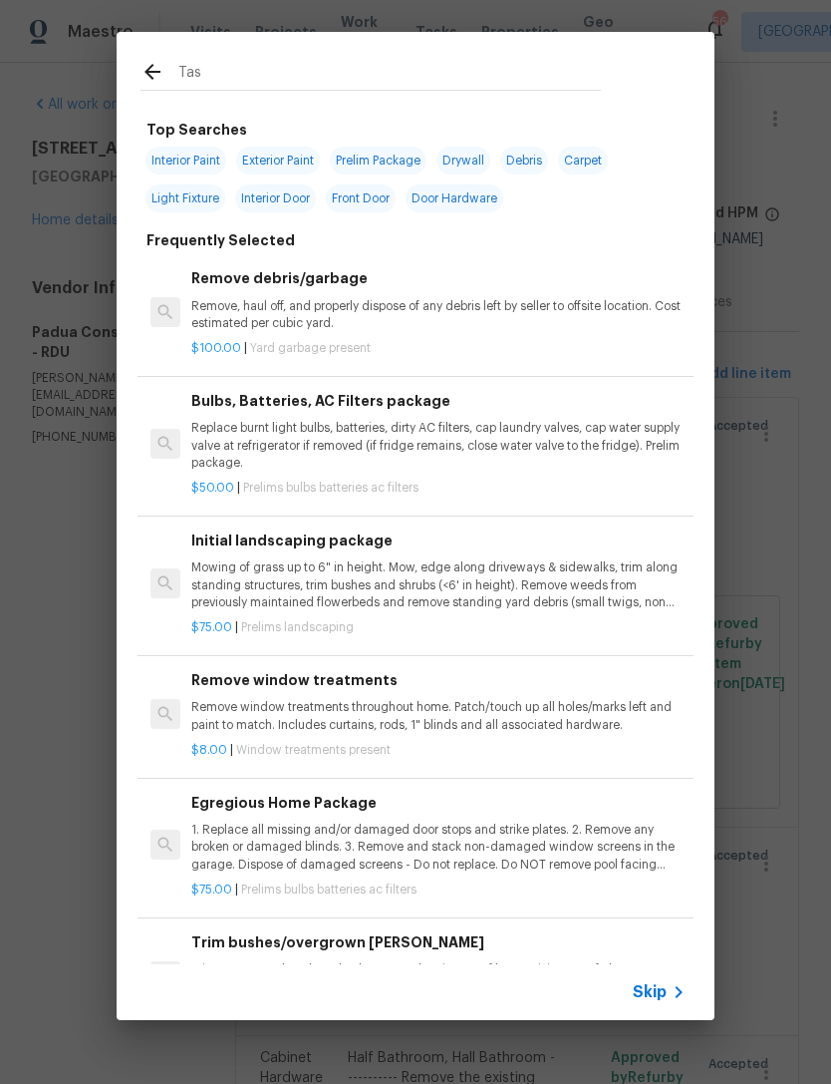
type input "Task"
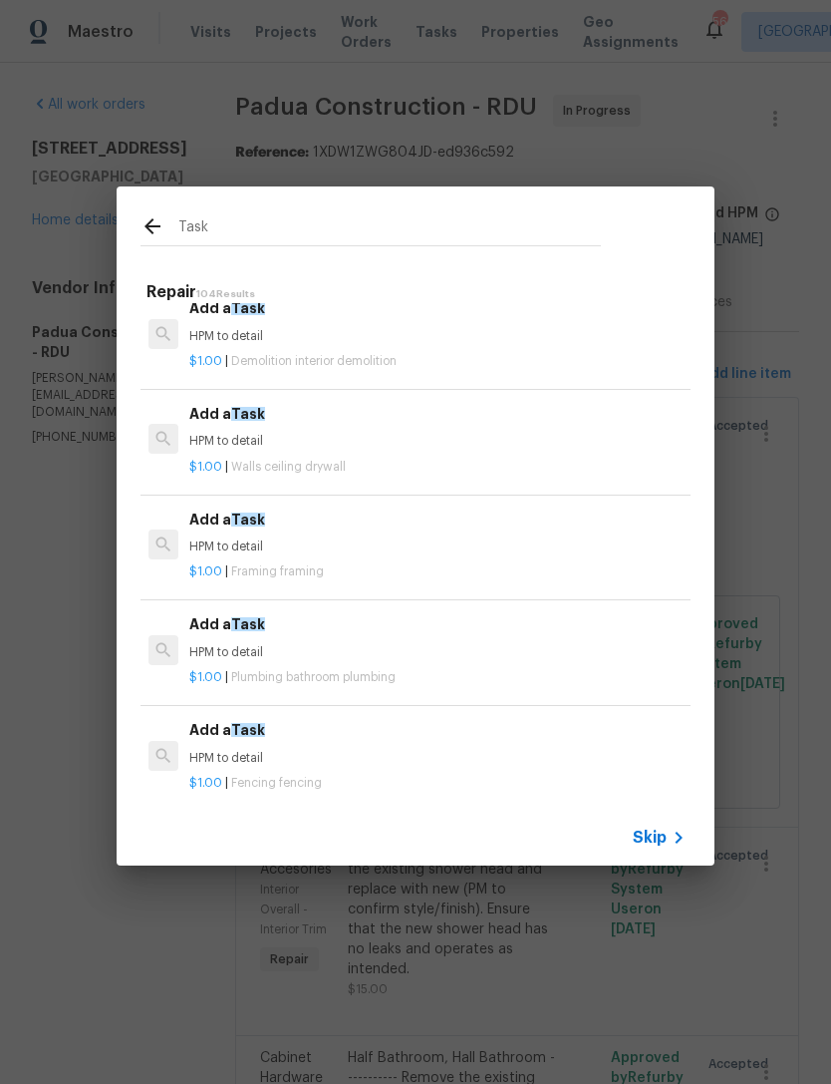
scroll to position [3393, 3]
click at [293, 565] on span "Framing framing" at bounding box center [276, 571] width 93 height 12
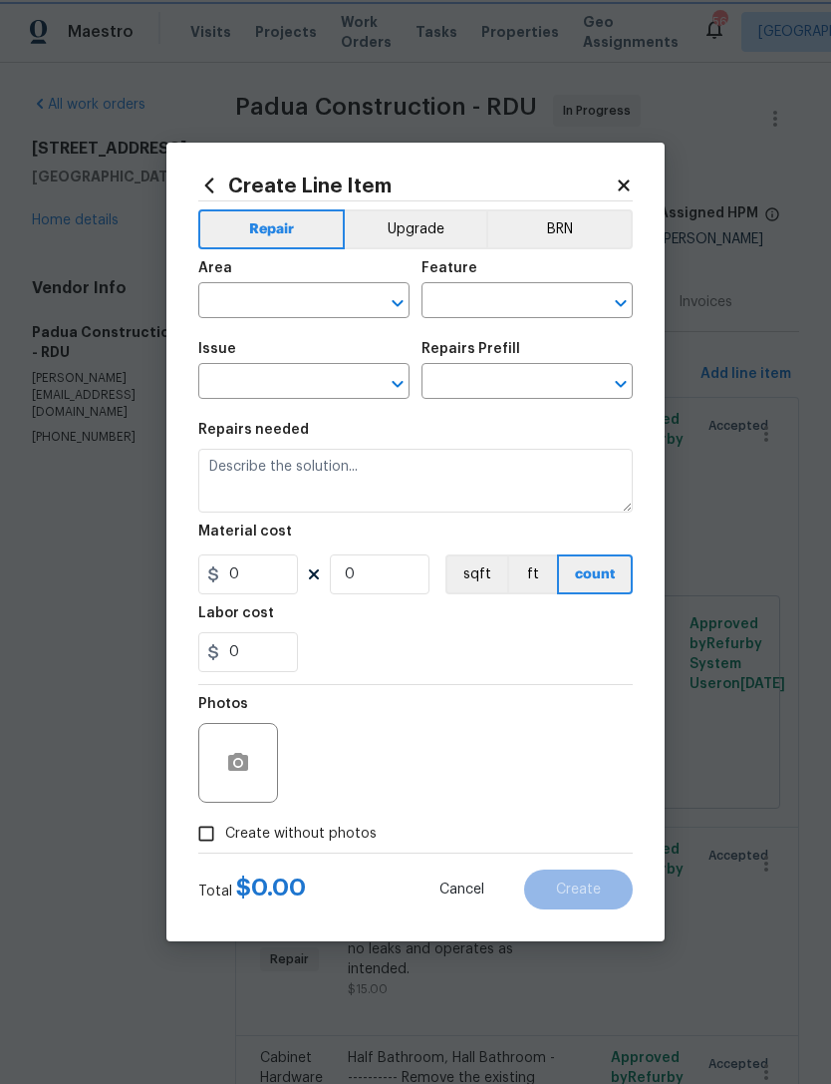
type input "Framing"
type input "Framing & Trusses"
type input "Add a Task $1.00"
type textarea "HPM to detail"
type input "1"
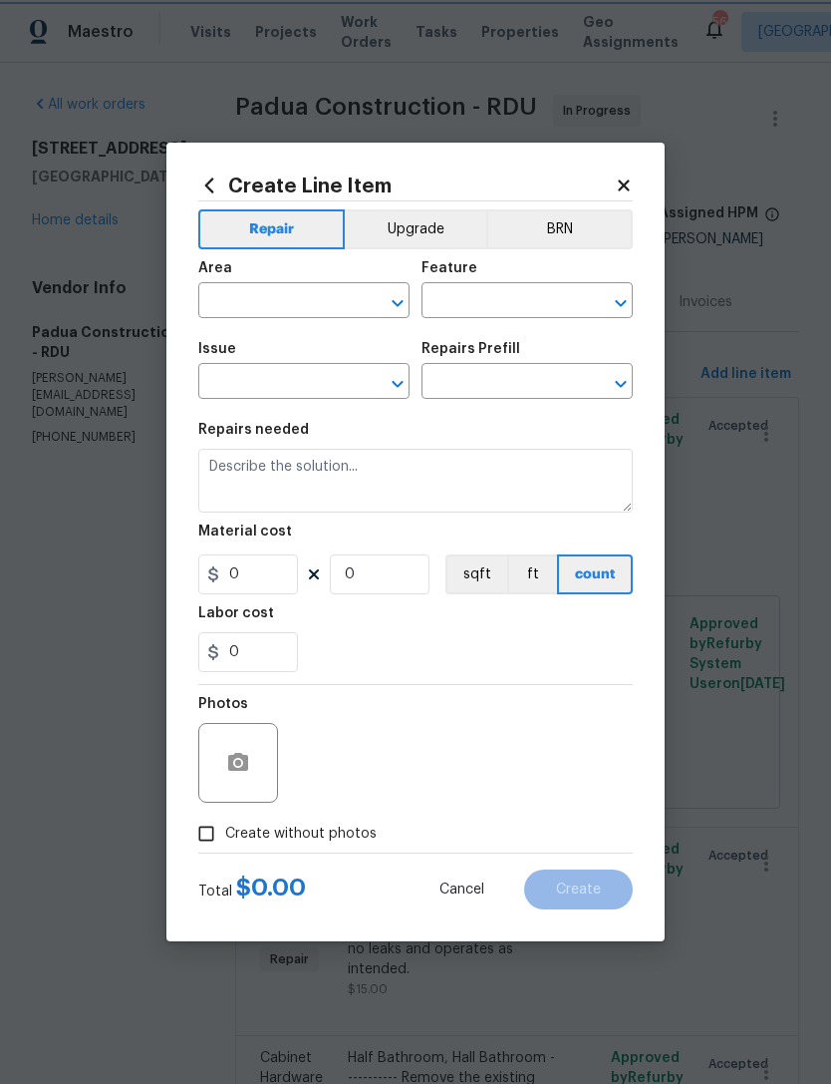
type input "1"
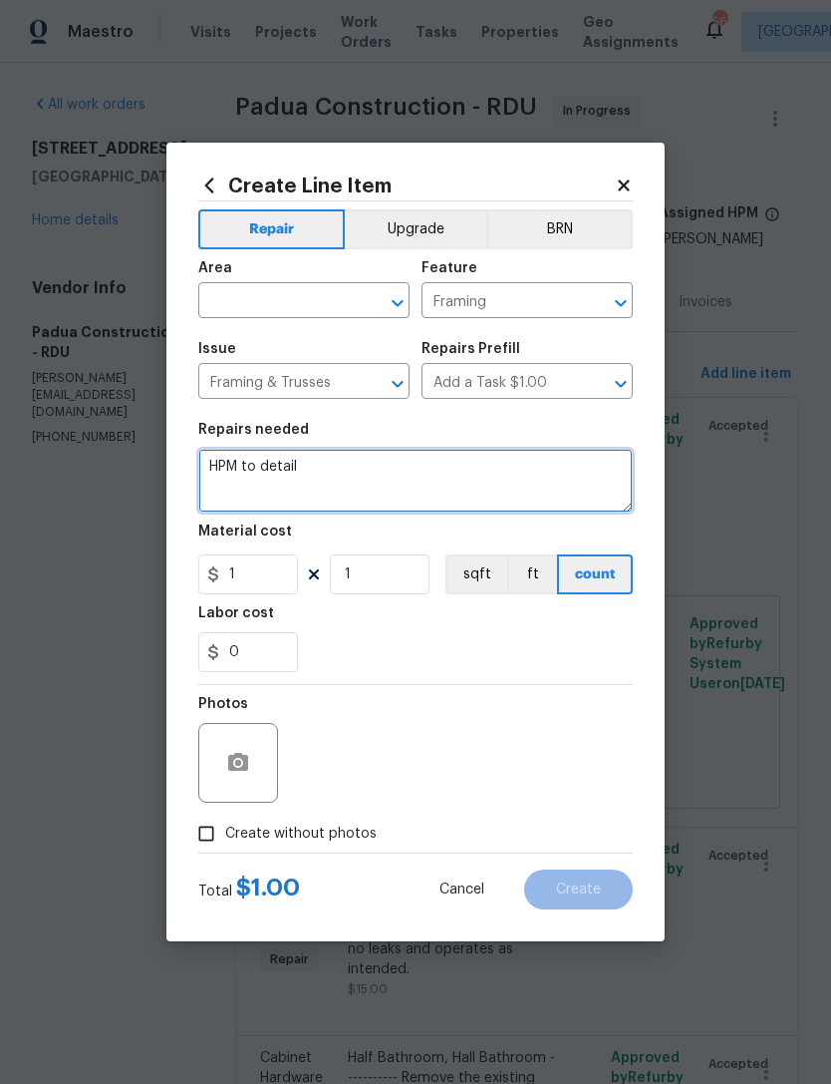
click at [259, 471] on textarea "HPM to detail" at bounding box center [415, 481] width 435 height 64
click at [259, 470] on textarea "HPM to detail" at bounding box center [415, 481] width 435 height 64
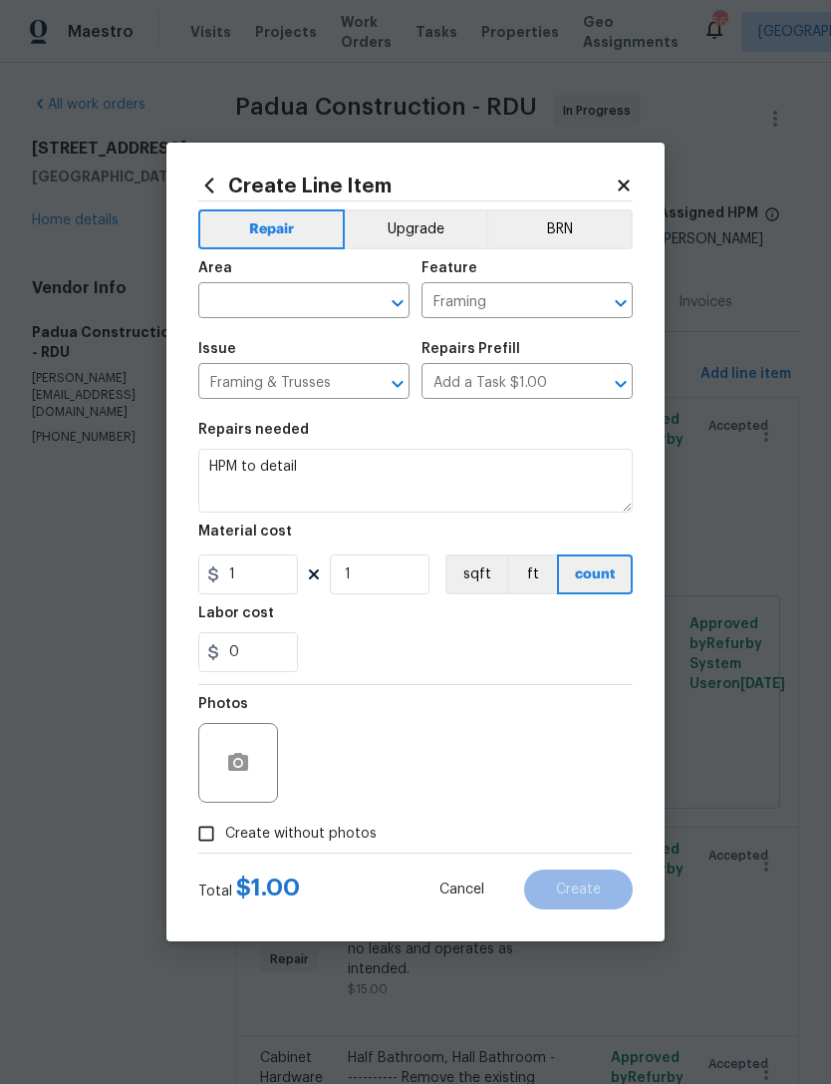
click at [625, 186] on icon at bounding box center [623, 184] width 11 height 11
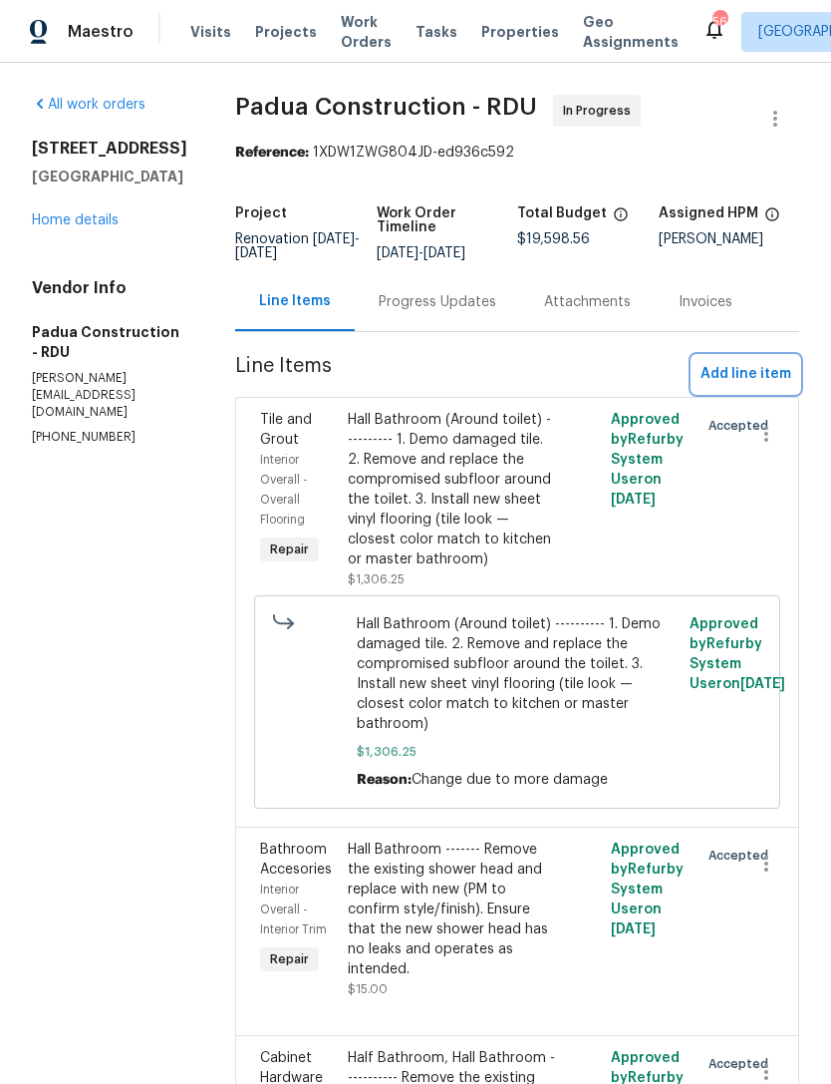
click at [731, 370] on span "Add line item" at bounding box center [746, 374] width 91 height 25
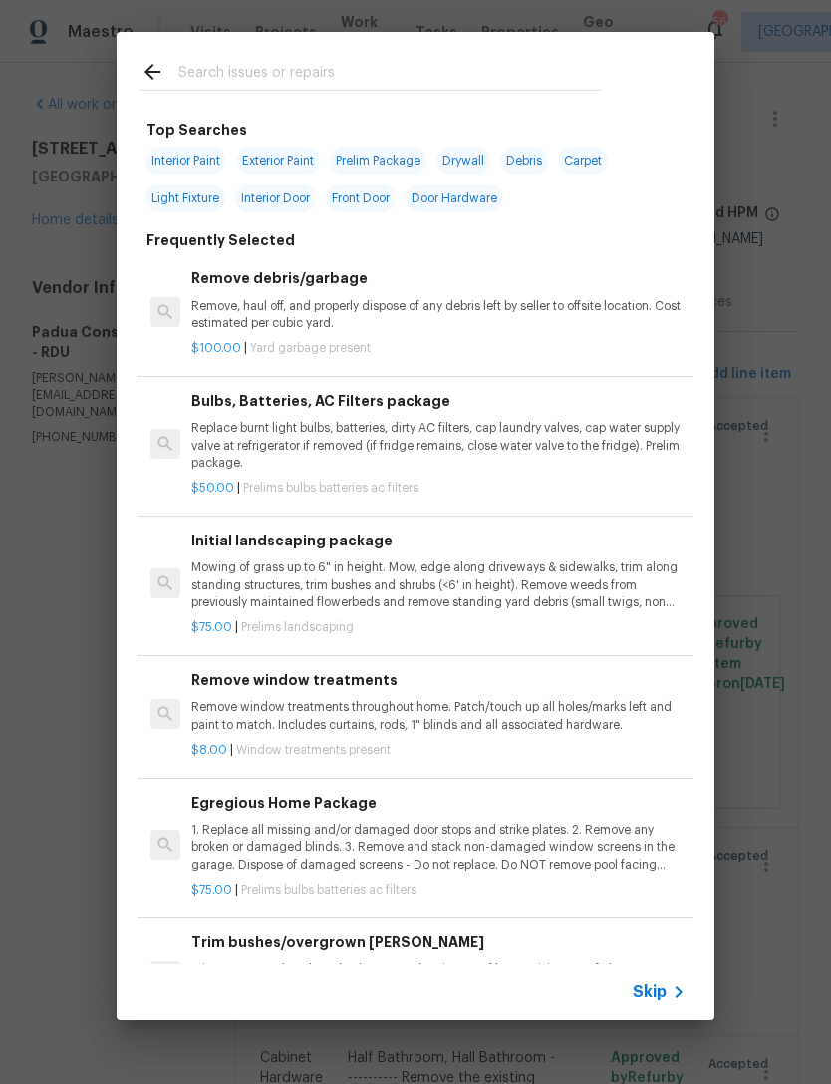
click at [284, 70] on input "text" at bounding box center [389, 75] width 423 height 30
type input "Task"
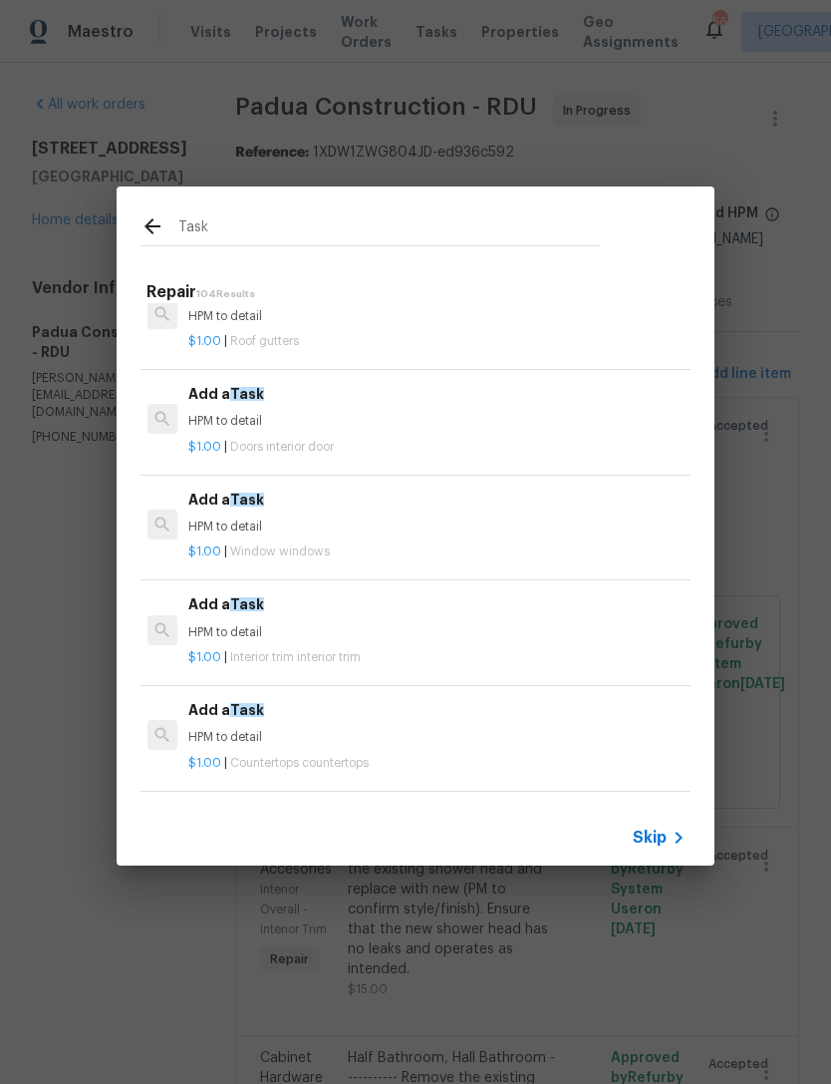
scroll to position [4162, 2]
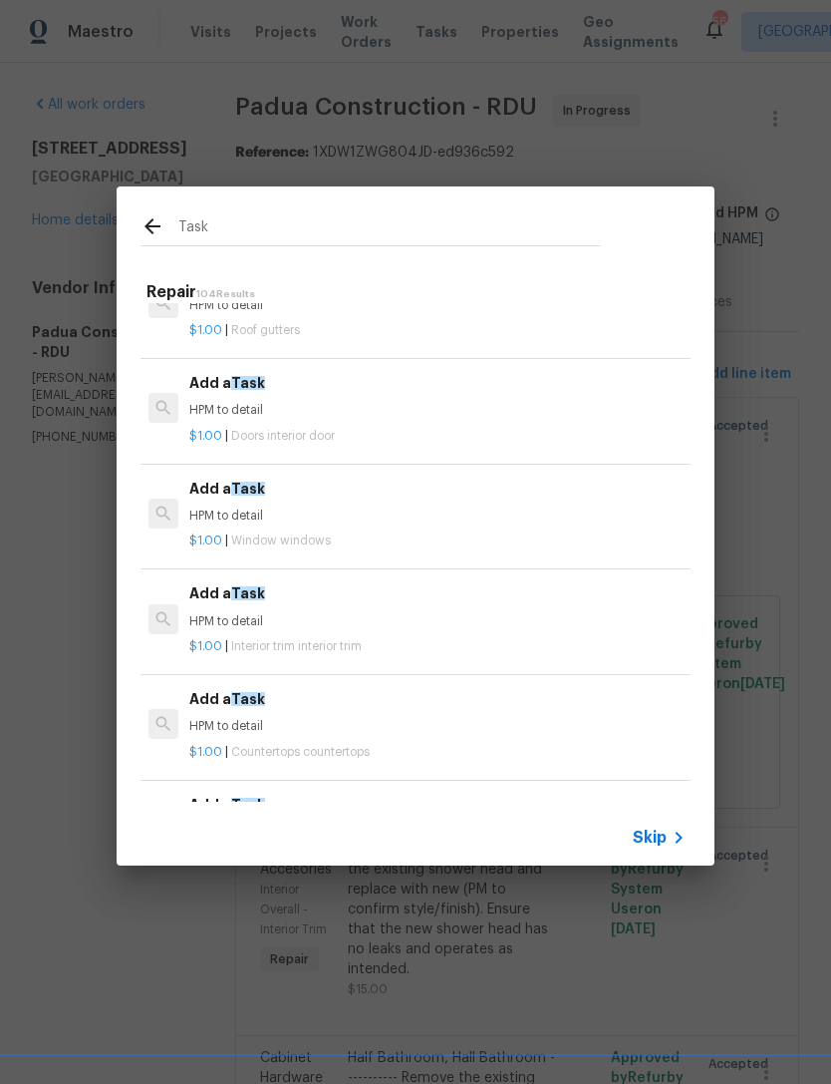
click at [269, 582] on h6 "Add a Task" at bounding box center [436, 593] width 494 height 22
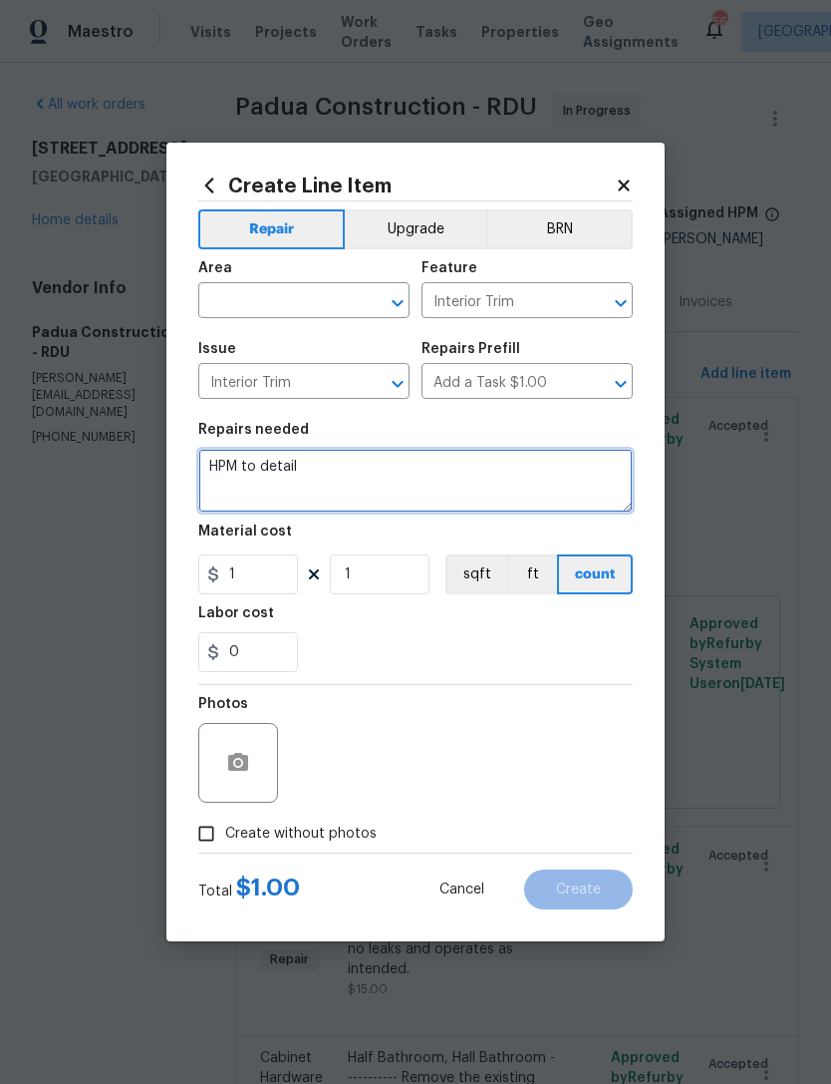
click at [257, 466] on textarea "HPM to detail" at bounding box center [415, 481] width 435 height 64
click at [256, 465] on textarea "HPM to detail" at bounding box center [415, 481] width 435 height 64
click at [254, 464] on textarea "HPM to detail" at bounding box center [415, 481] width 435 height 64
click at [242, 454] on textarea "HPM to detail" at bounding box center [415, 481] width 435 height 64
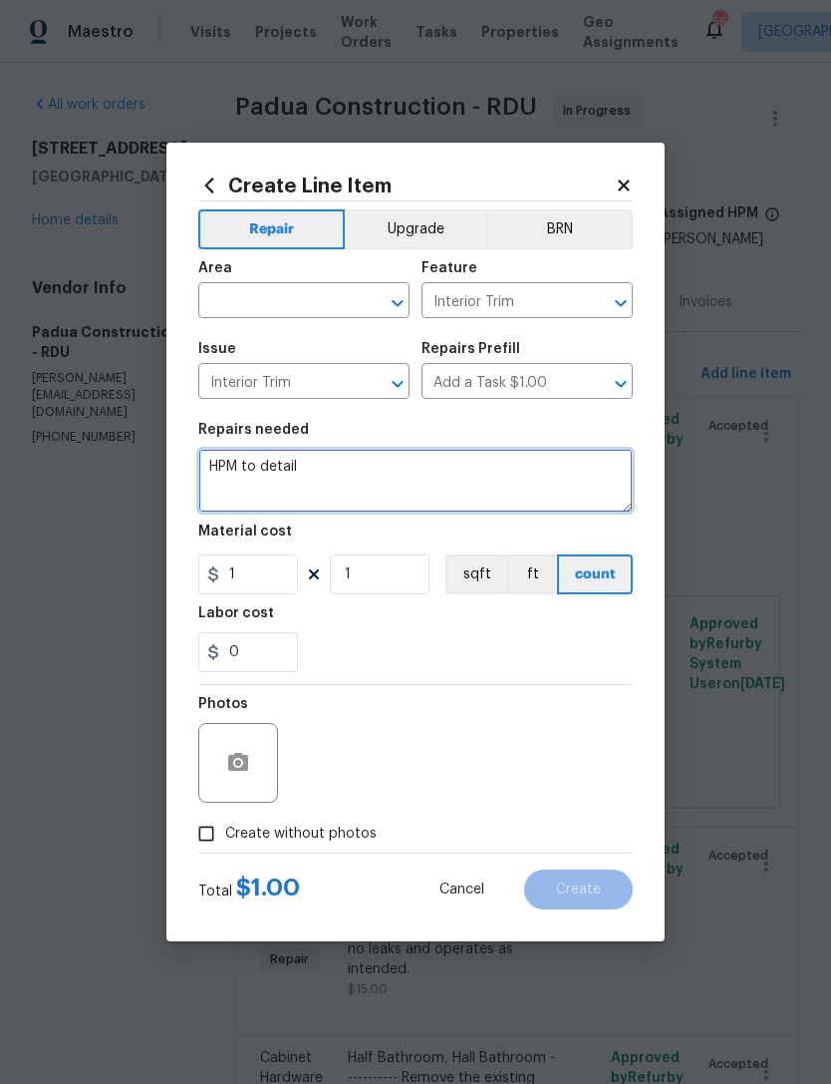
click at [242, 454] on textarea "HPM to detail" at bounding box center [415, 481] width 435 height 64
type textarea "Repair the interior baluster, handrail and spindles at the top of the stairs."
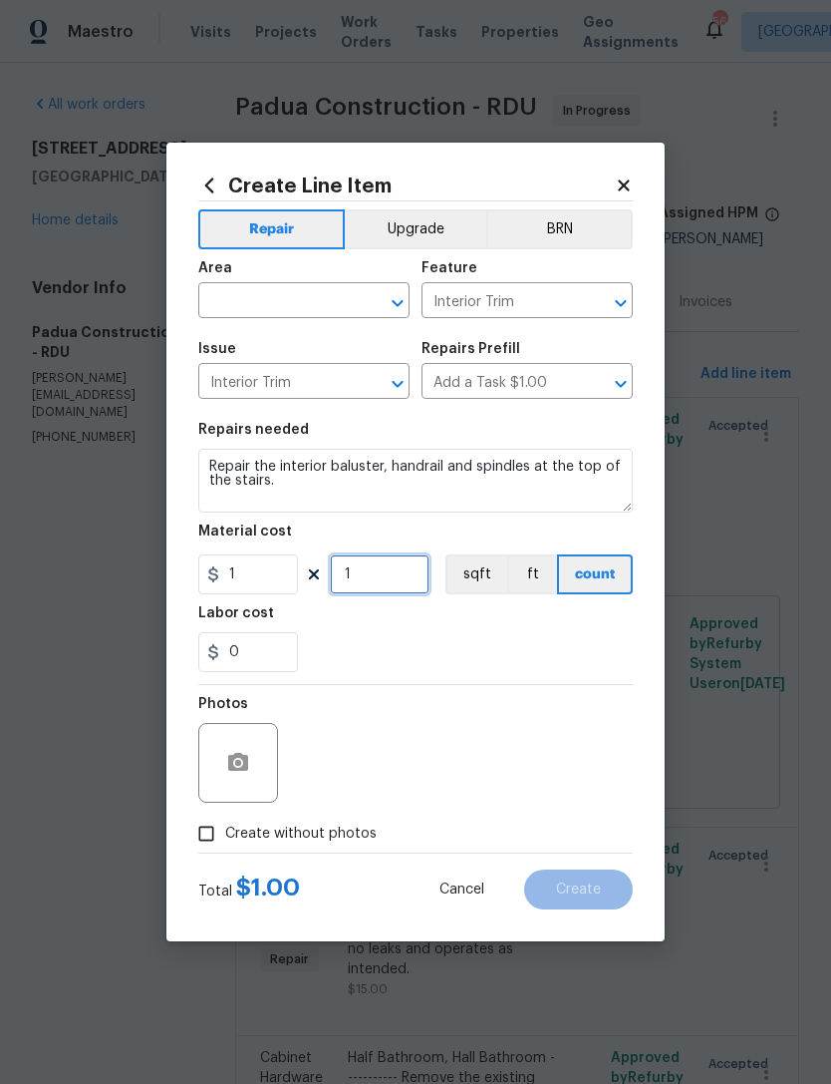
click at [402, 581] on input "1" at bounding box center [380, 574] width 100 height 40
type input "150"
click at [269, 294] on input "text" at bounding box center [276, 302] width 156 height 31
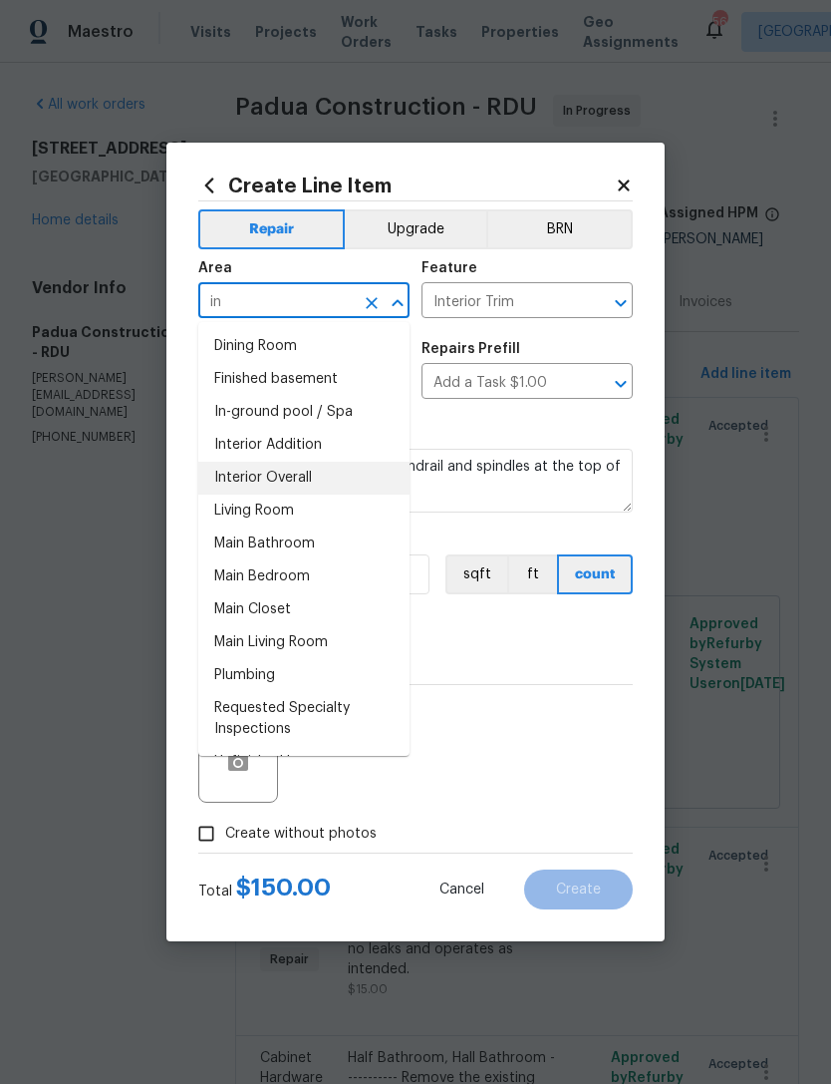
click at [306, 482] on li "Interior Overall" at bounding box center [303, 478] width 211 height 33
type input "Interior Overall"
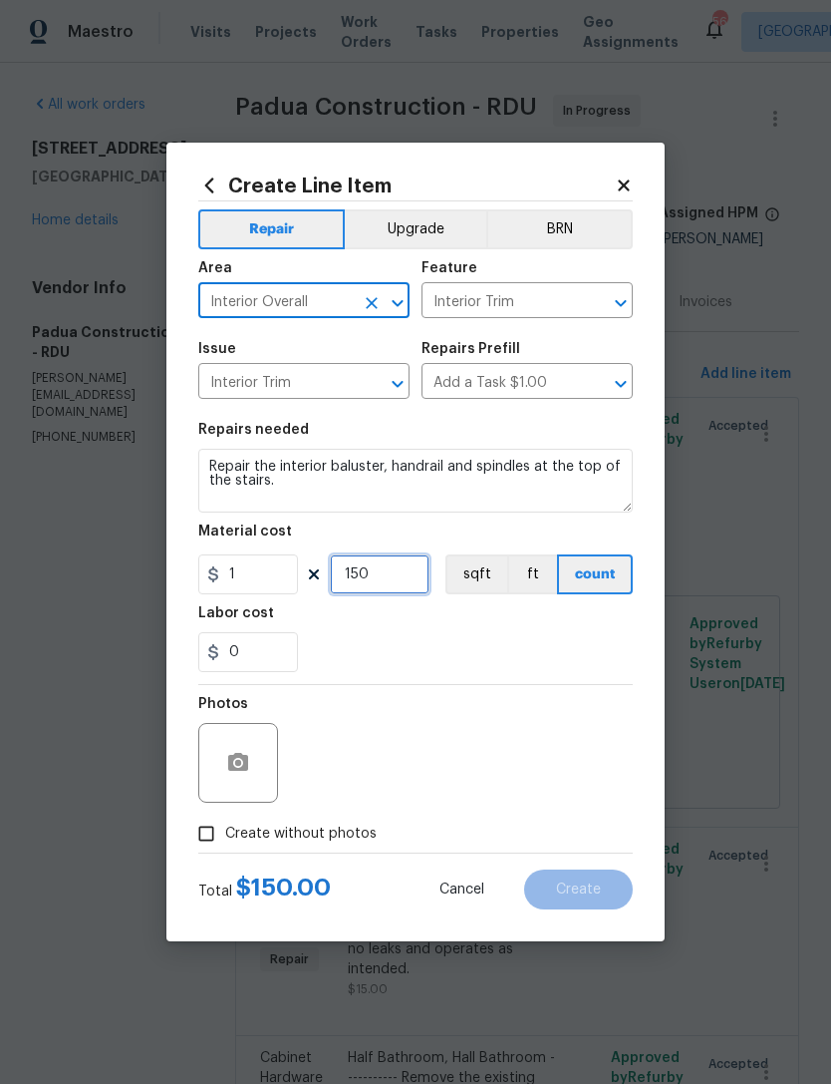
click at [390, 576] on input "150" at bounding box center [380, 574] width 100 height 40
type input "150"
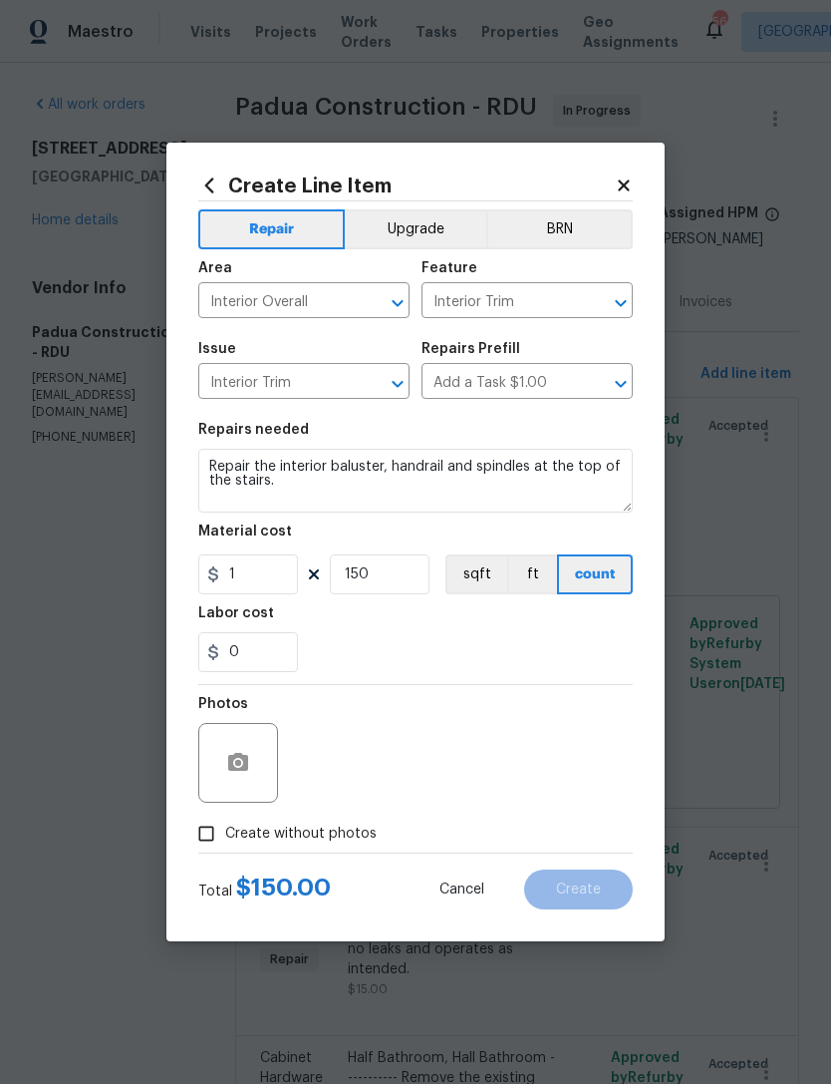
click at [497, 639] on div "0" at bounding box center [415, 652] width 435 height 40
click at [319, 835] on span "Create without photos" at bounding box center [301, 833] width 152 height 21
click at [225, 835] on input "Create without photos" at bounding box center [206, 833] width 38 height 38
checkbox input "true"
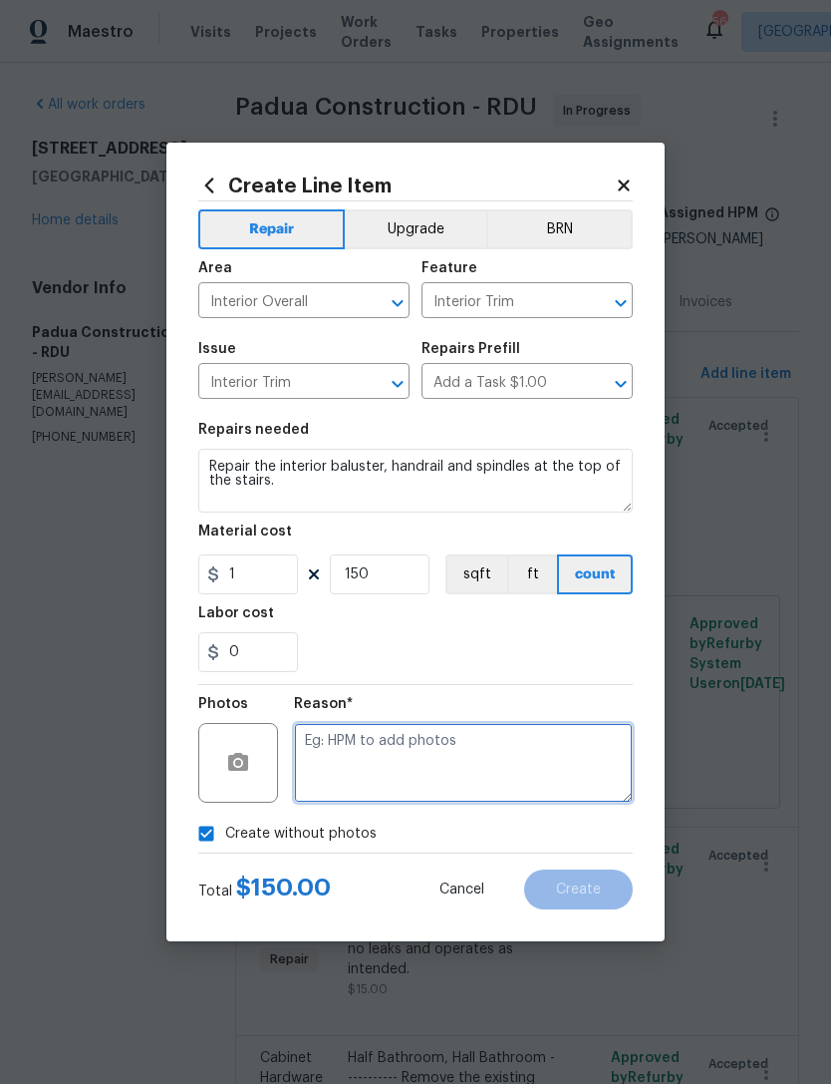
click at [402, 752] on textarea at bounding box center [463, 763] width 339 height 80
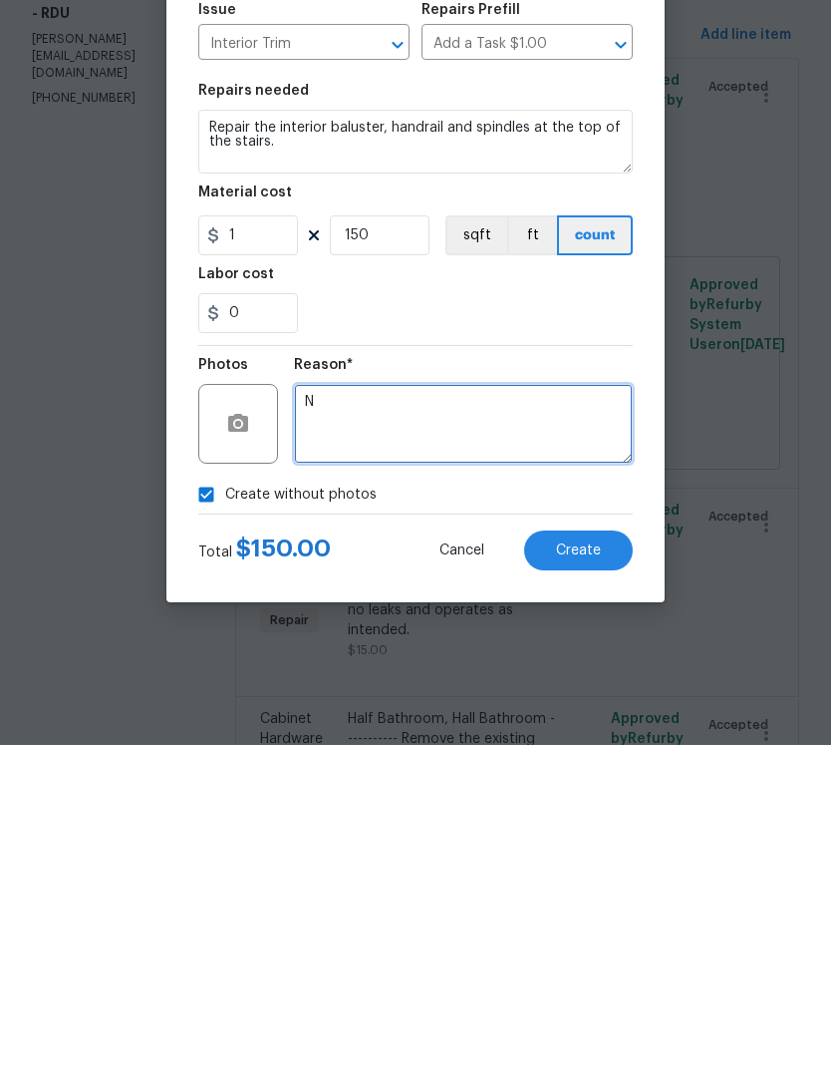
type textarea "N"
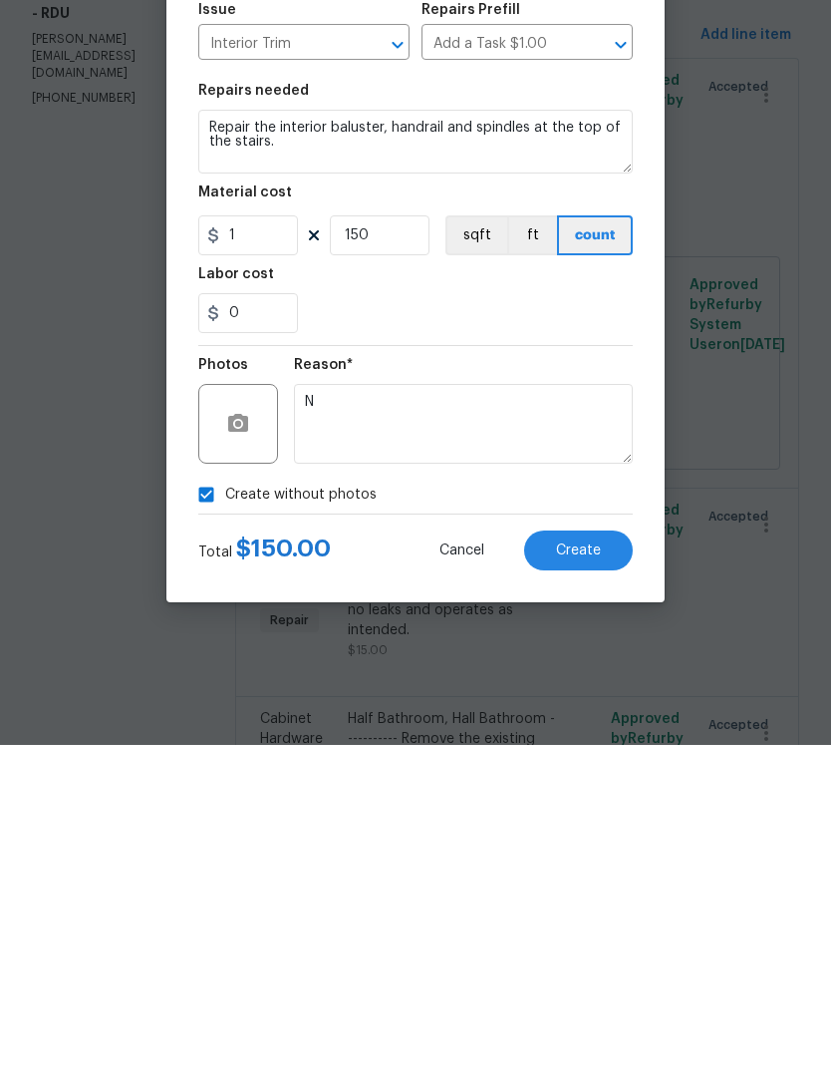
click at [595, 882] on span "Create" at bounding box center [578, 889] width 45 height 15
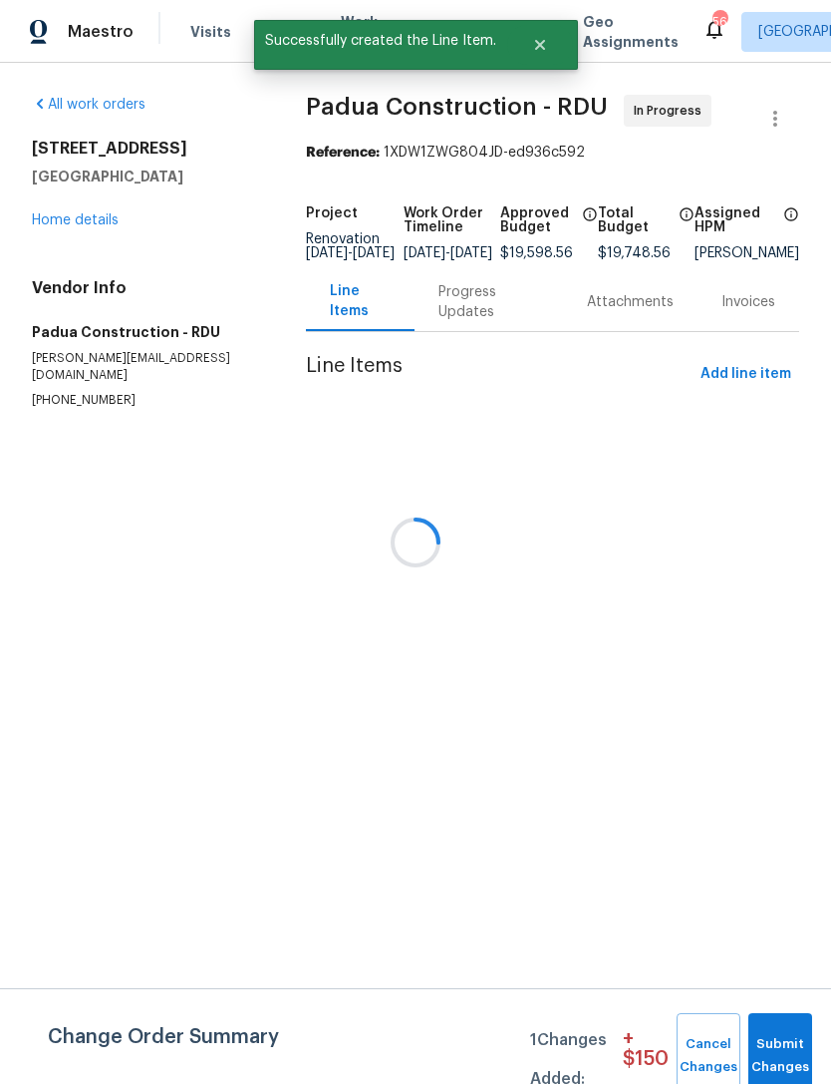
scroll to position [0, 0]
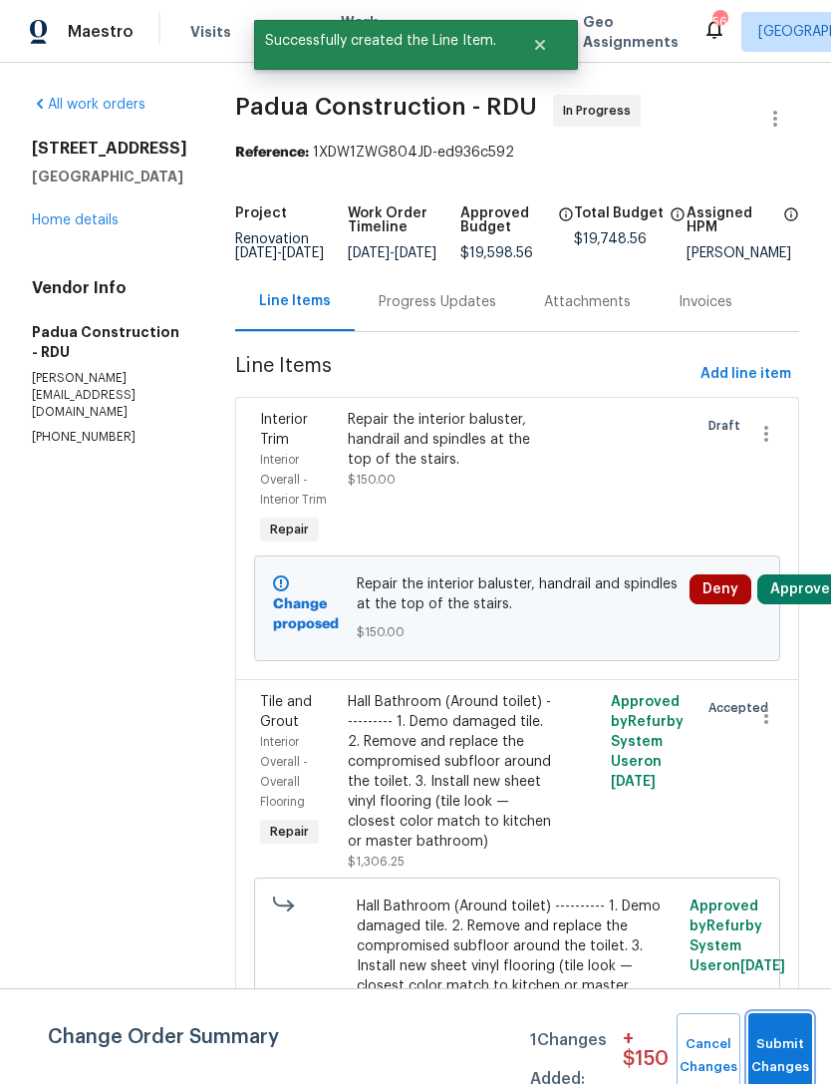
click at [793, 1035] on button "Submit Changes" at bounding box center [781, 1056] width 64 height 86
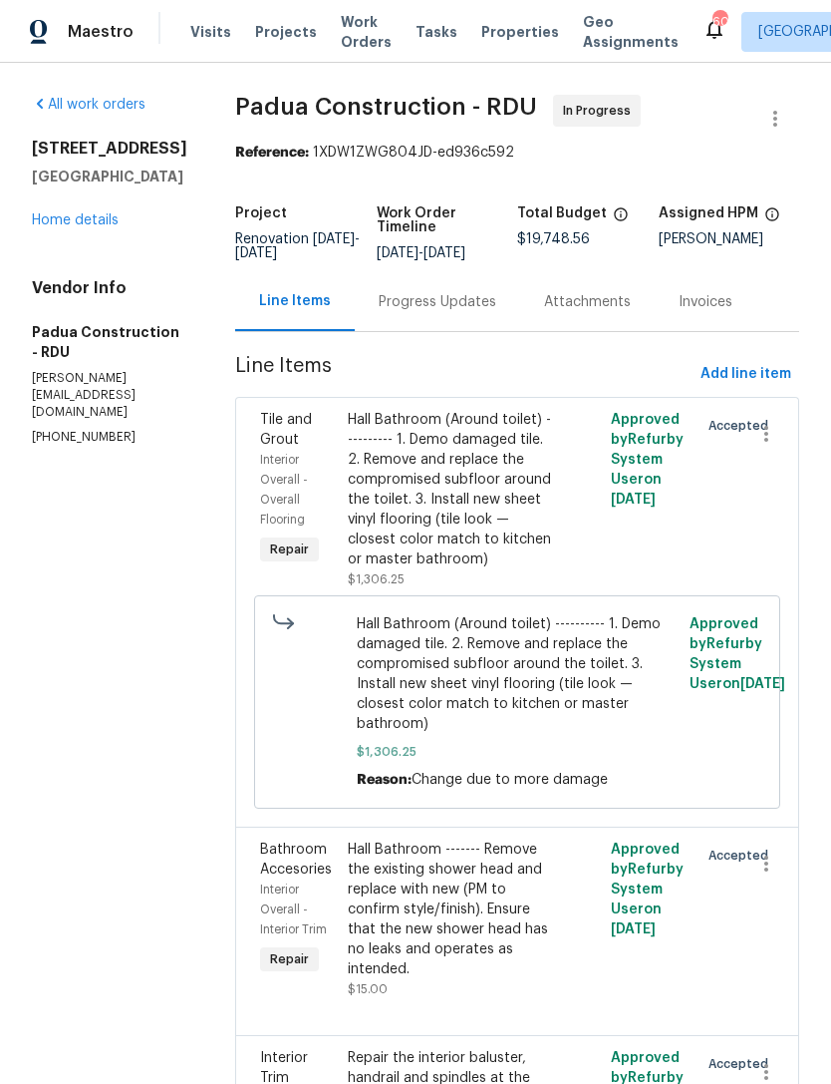
click at [415, 300] on div "Progress Updates" at bounding box center [438, 302] width 118 height 20
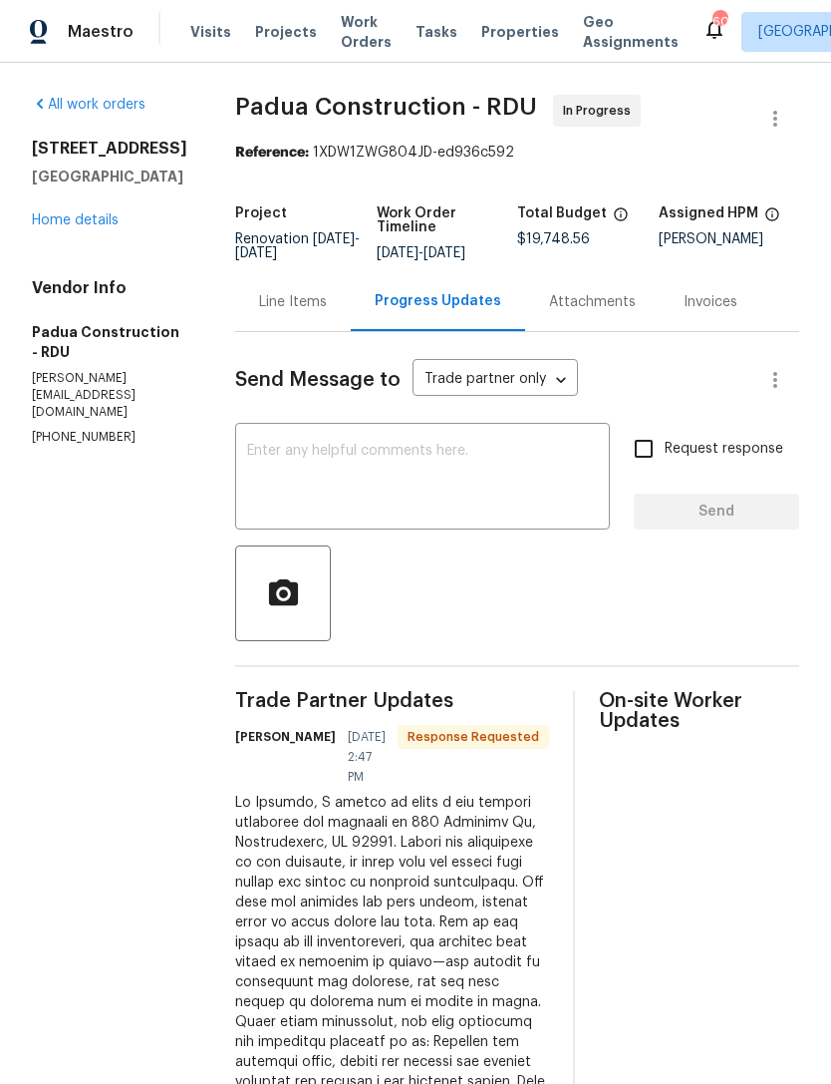
click at [417, 450] on textarea at bounding box center [422, 479] width 351 height 70
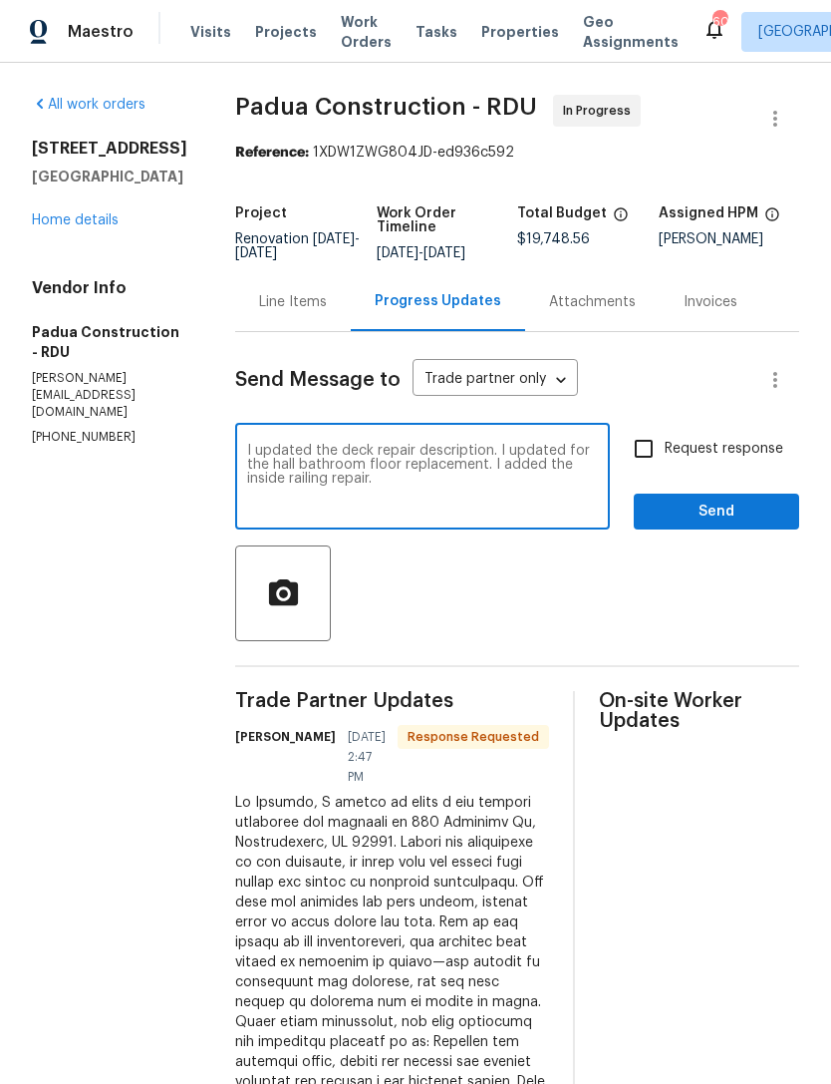
type textarea "I updated the deck repair description. I updated for the hall bathroom floor re…"
click at [649, 437] on input "Request response" at bounding box center [644, 449] width 42 height 42
click at [645, 431] on input "Request response" at bounding box center [644, 449] width 42 height 42
checkbox input "false"
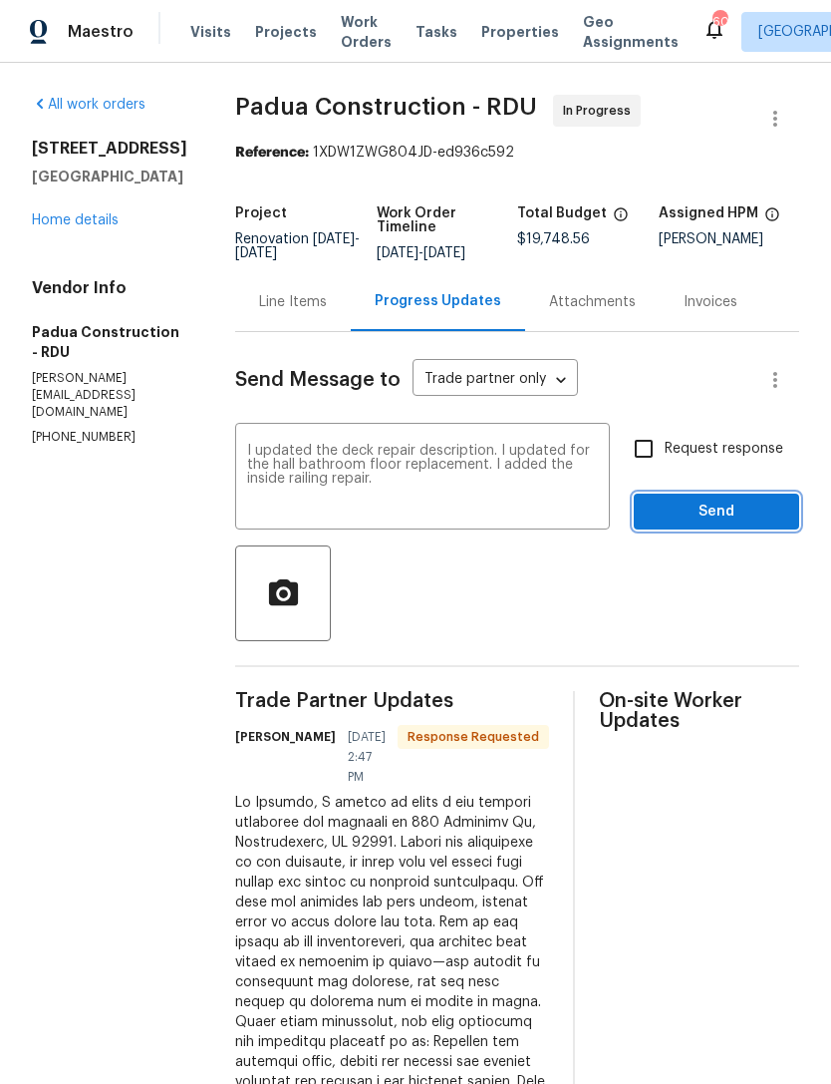
click at [694, 513] on span "Send" at bounding box center [717, 511] width 134 height 25
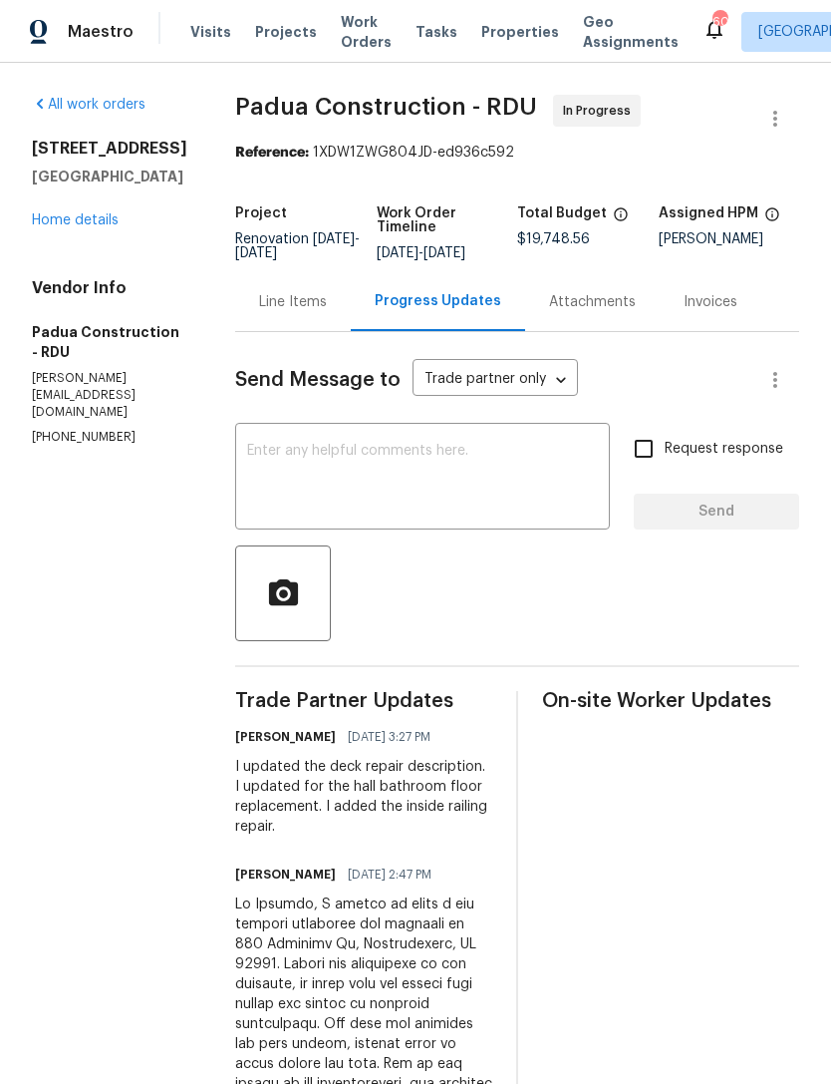
click at [87, 227] on link "Home details" at bounding box center [75, 220] width 87 height 14
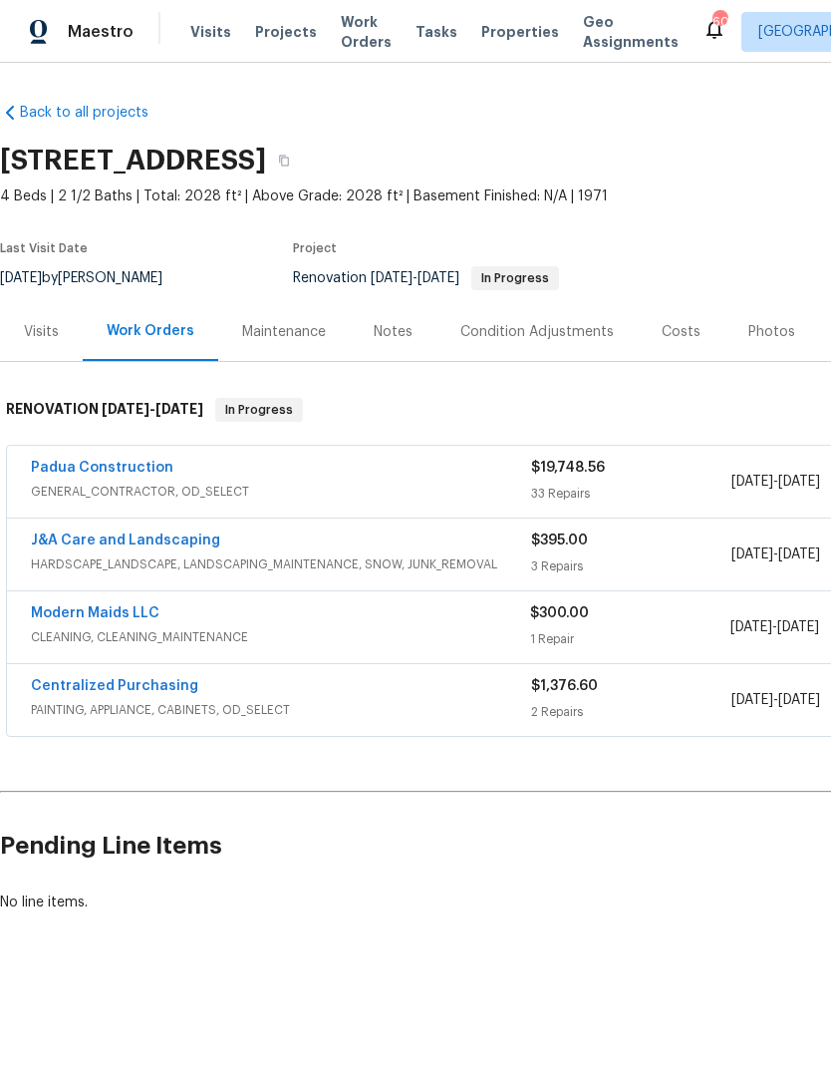
click at [684, 334] on div "Costs" at bounding box center [681, 332] width 39 height 20
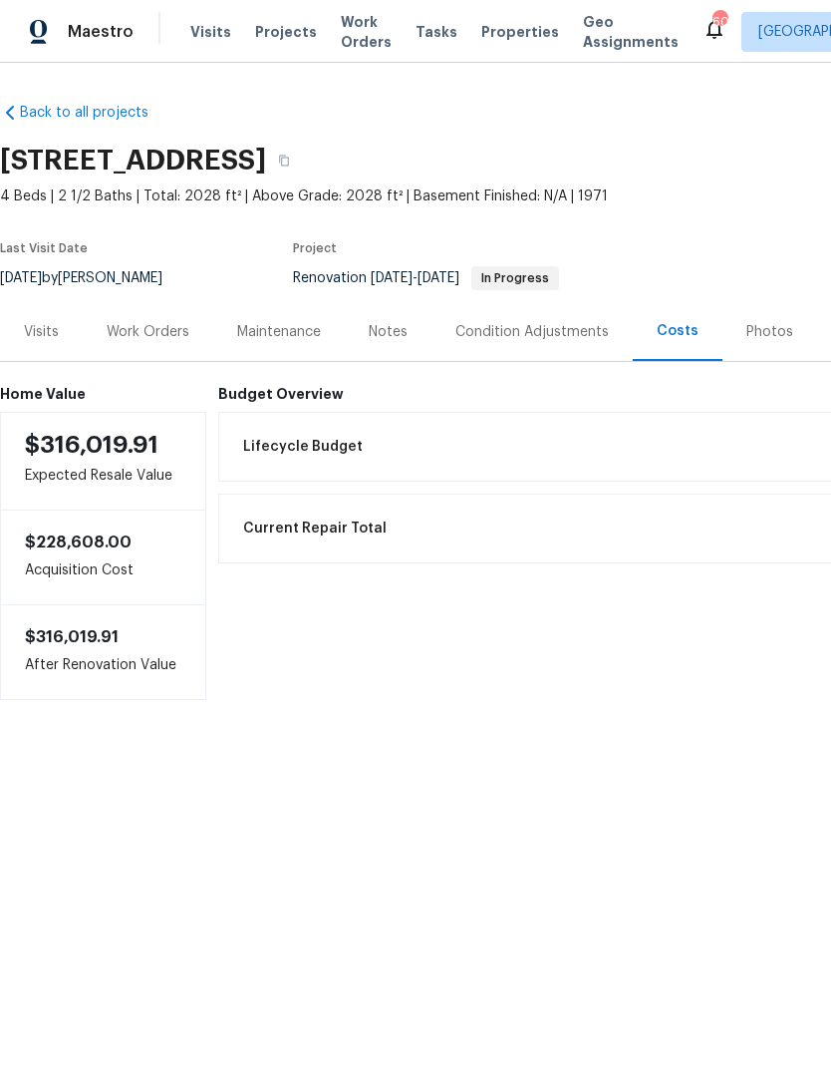
click at [389, 341] on div "Notes" at bounding box center [388, 332] width 39 height 20
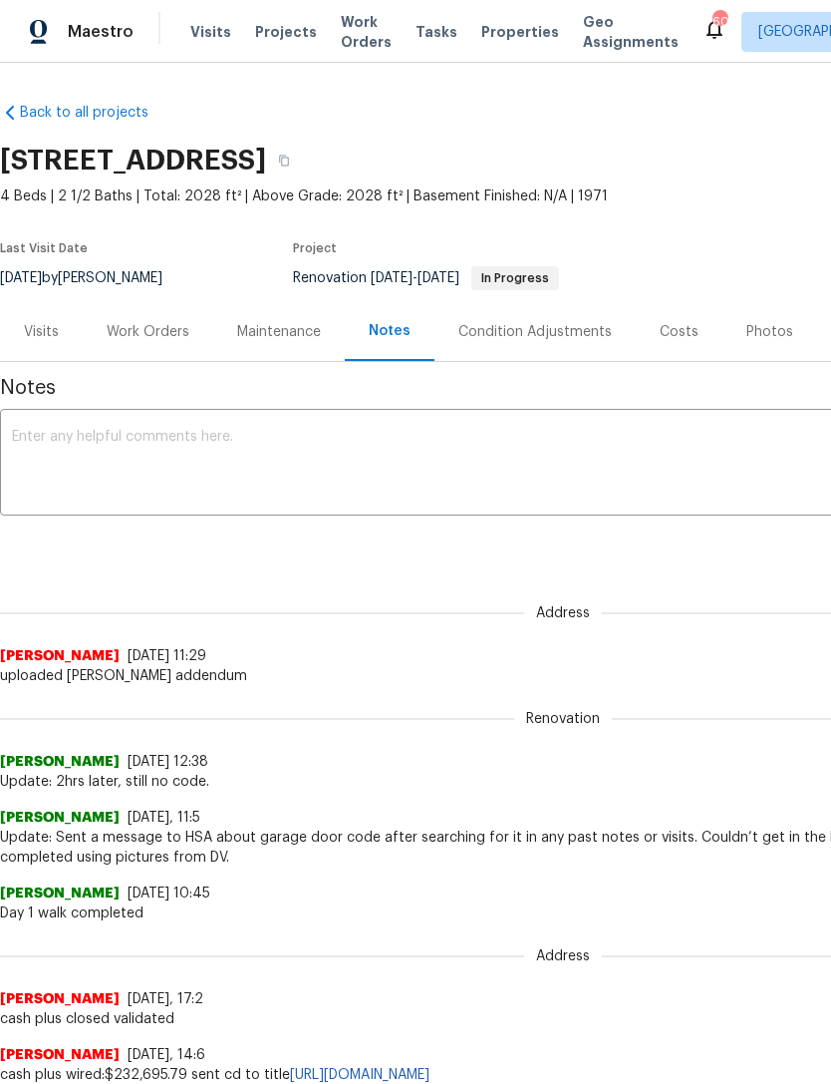
click at [147, 327] on div "Work Orders" at bounding box center [148, 332] width 83 height 20
